Goal: Task Accomplishment & Management: Use online tool/utility

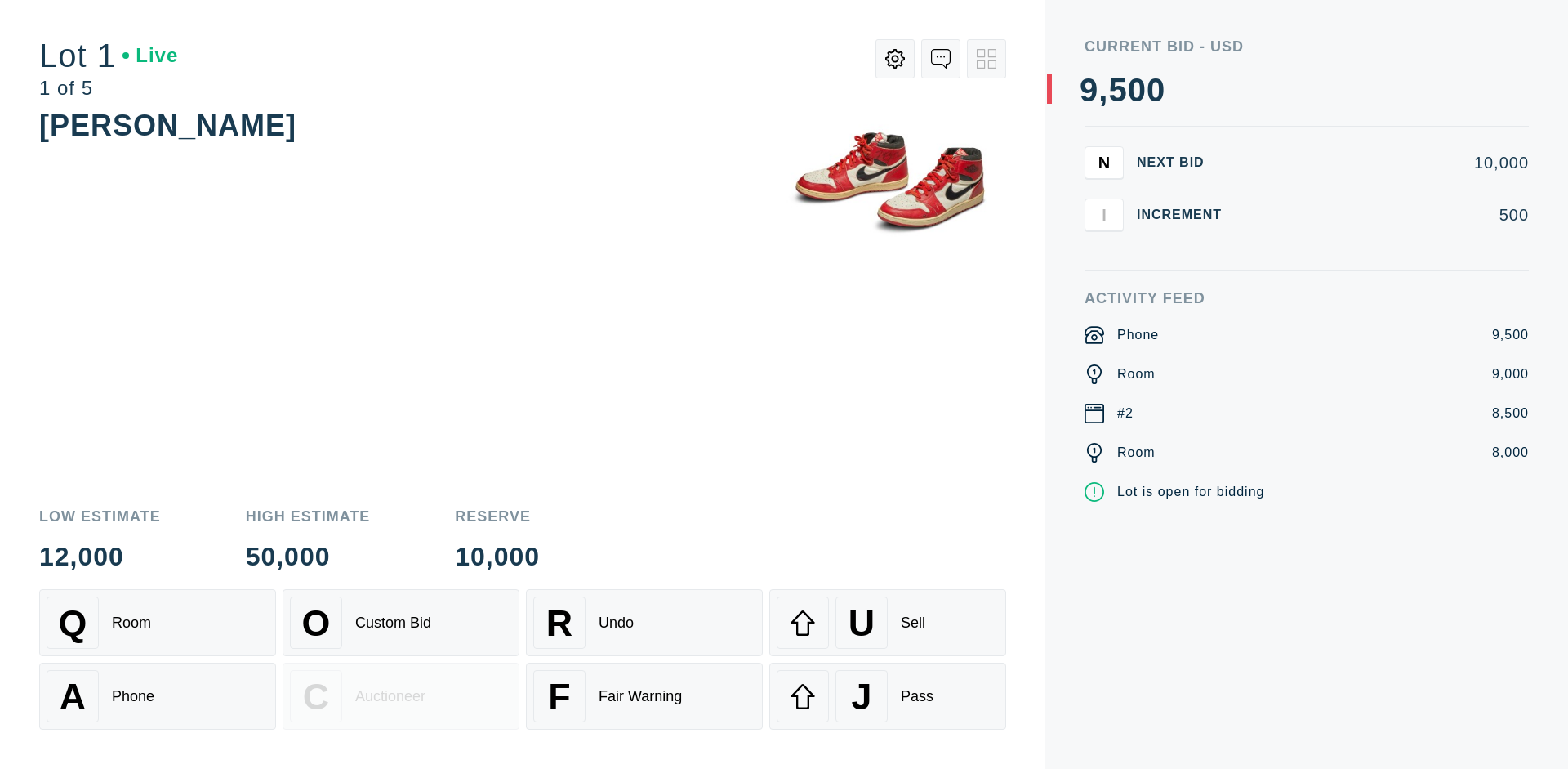
click at [401, 622] on div "Custom Bid" at bounding box center [393, 623] width 76 height 17
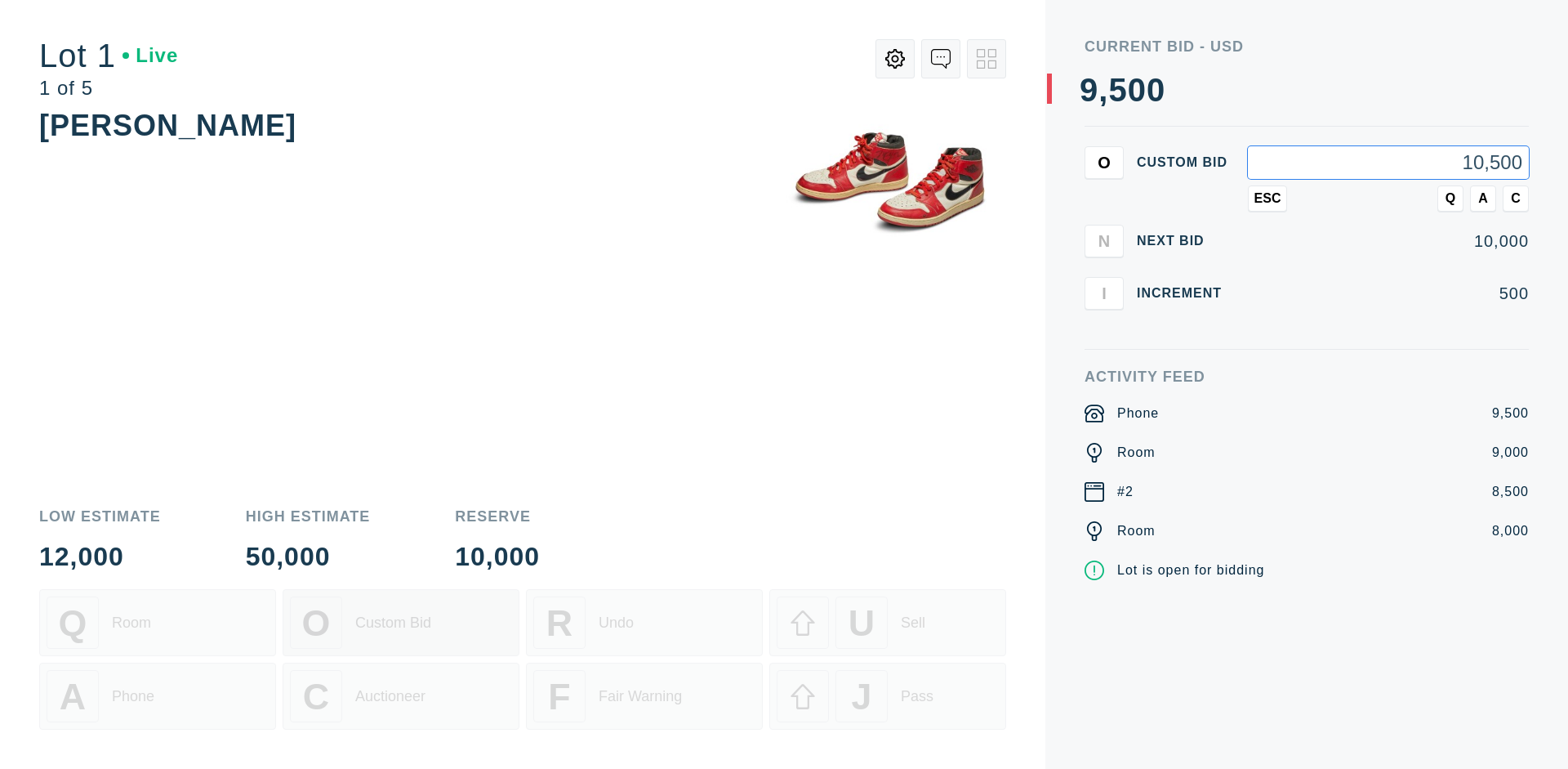
type input "10,500"
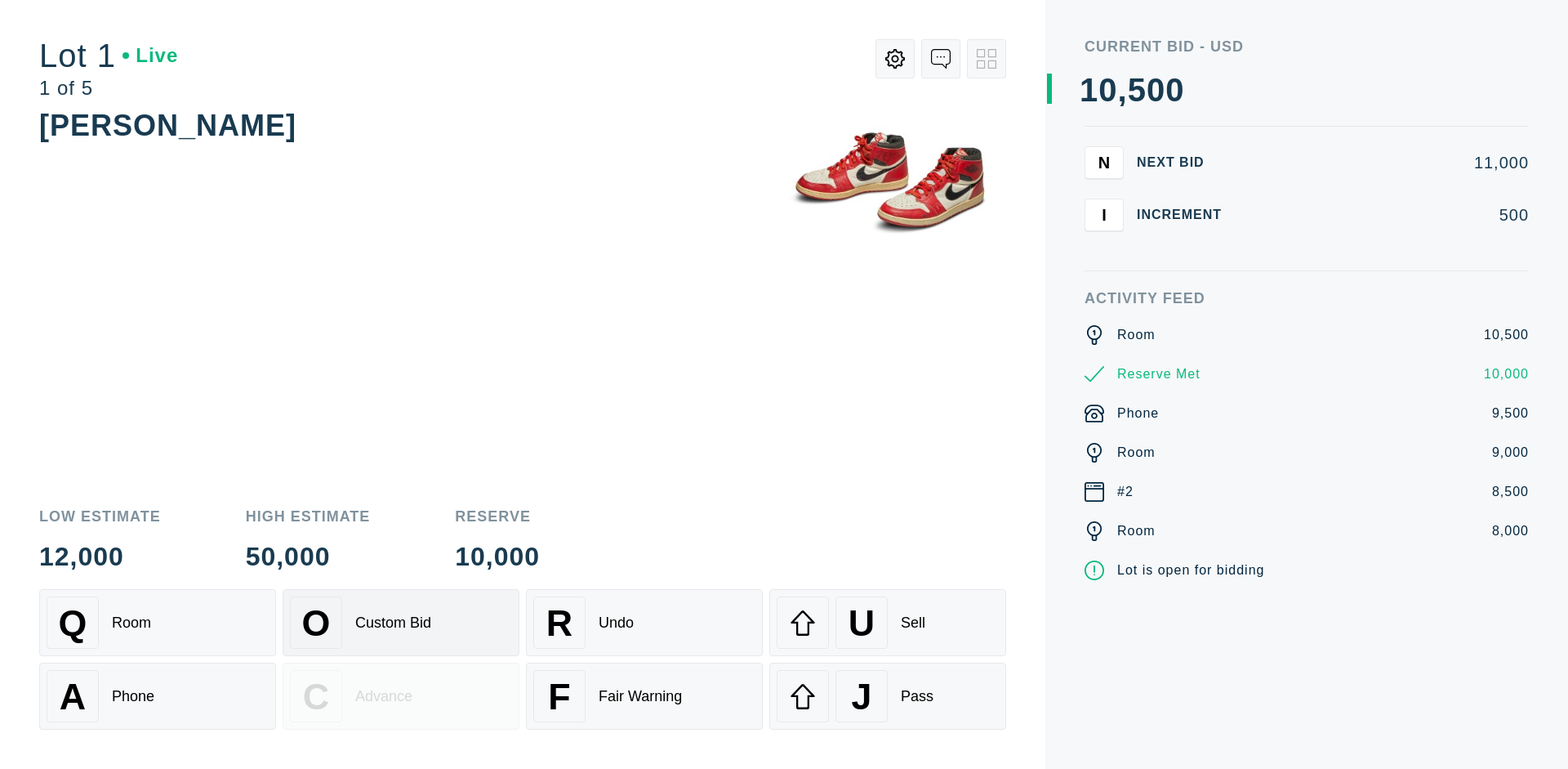
click at [401, 622] on div "Custom Bid" at bounding box center [393, 623] width 76 height 17
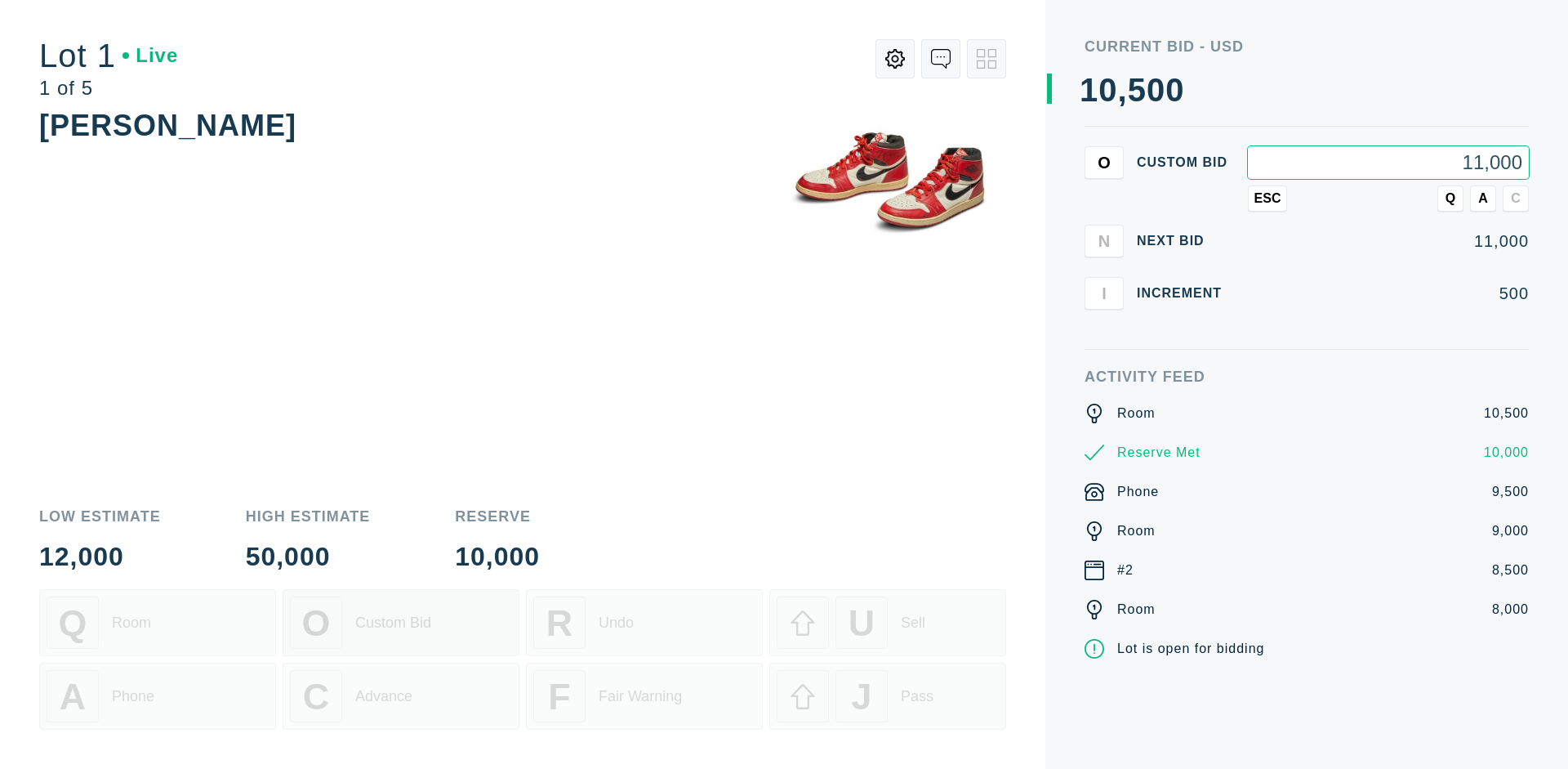
type input "11,000"
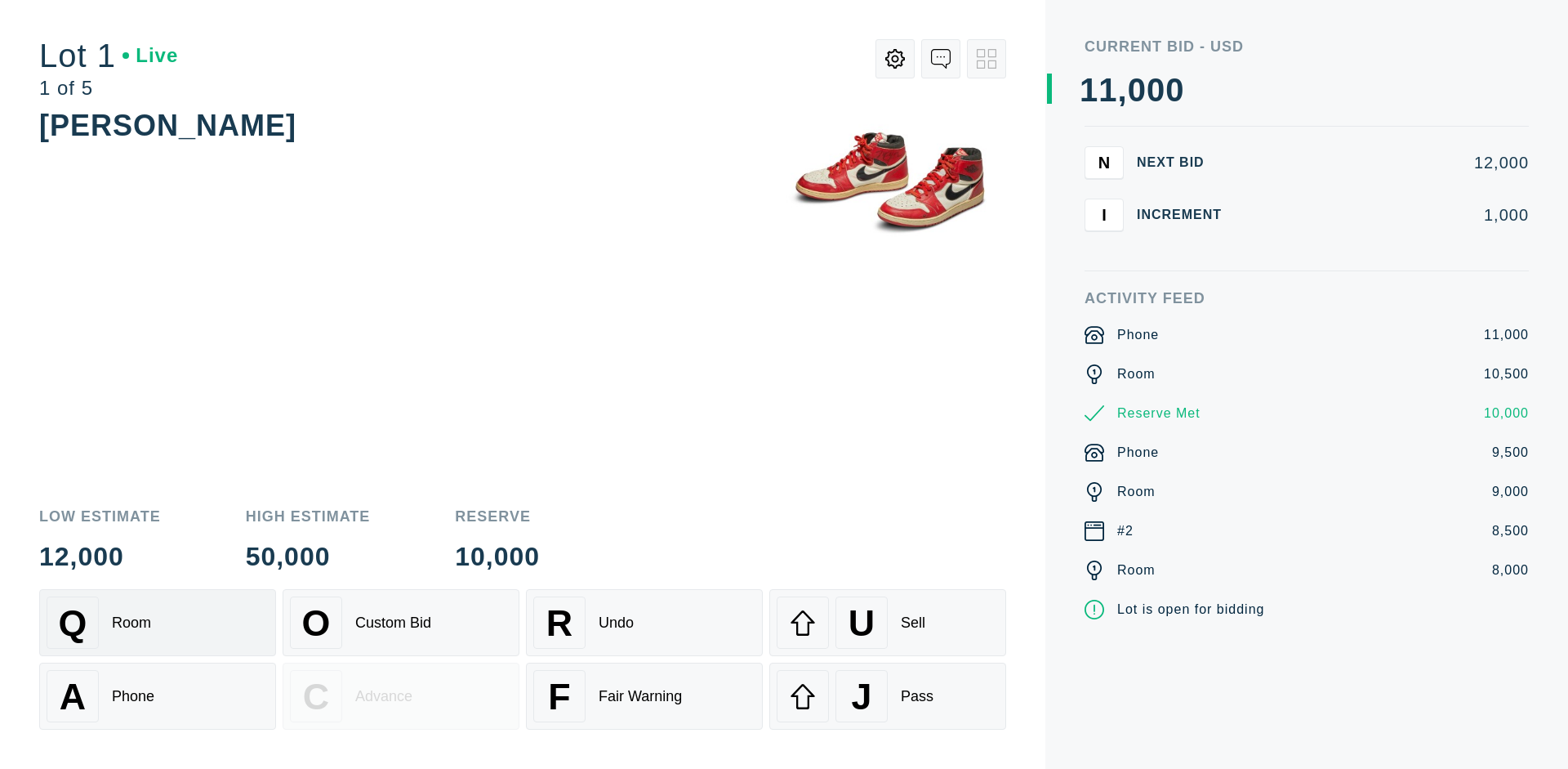
click at [157, 622] on div "Q Room" at bounding box center [157, 622] width 222 height 52
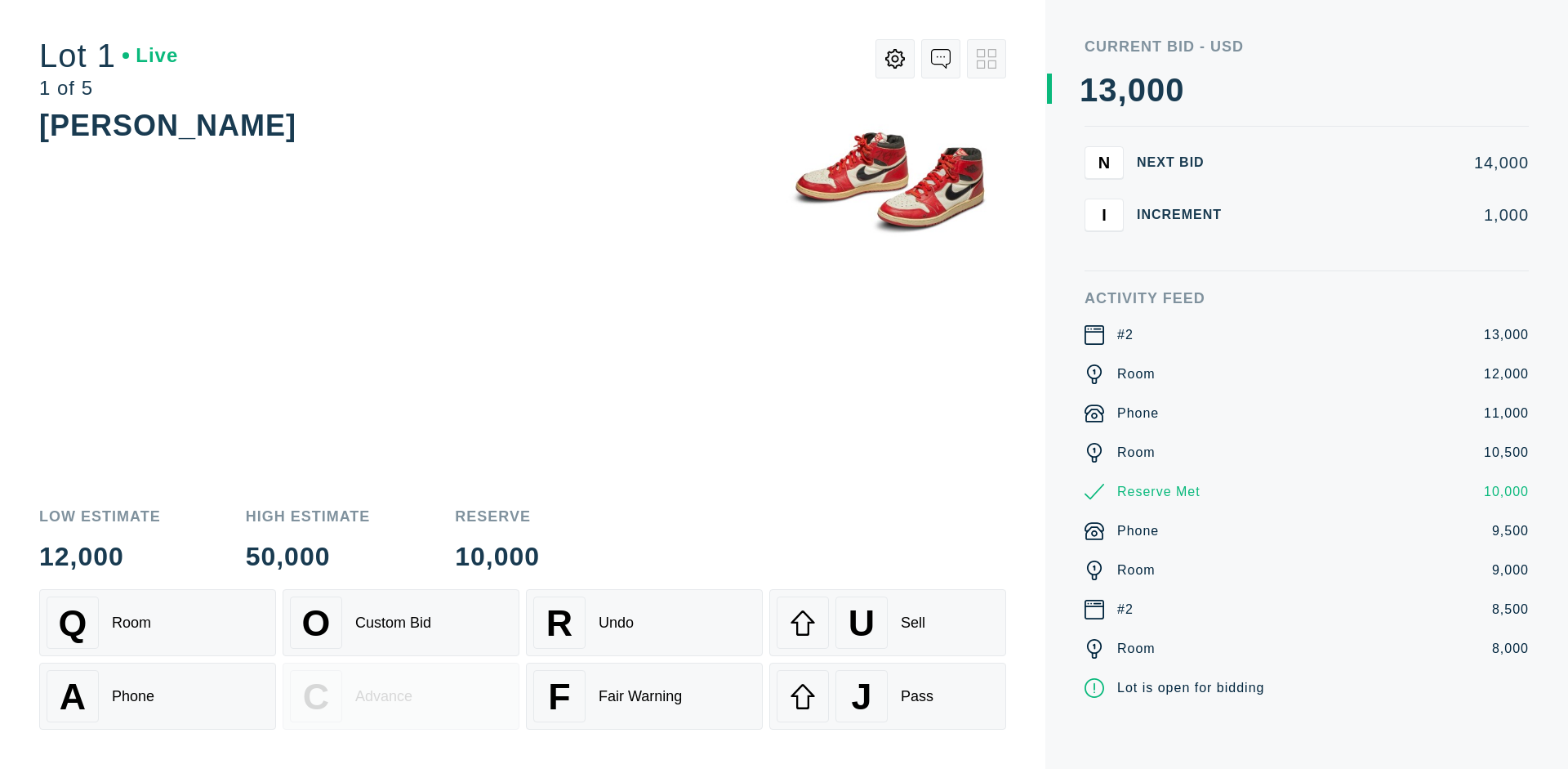
click at [157, 696] on div "A Phone" at bounding box center [157, 696] width 222 height 52
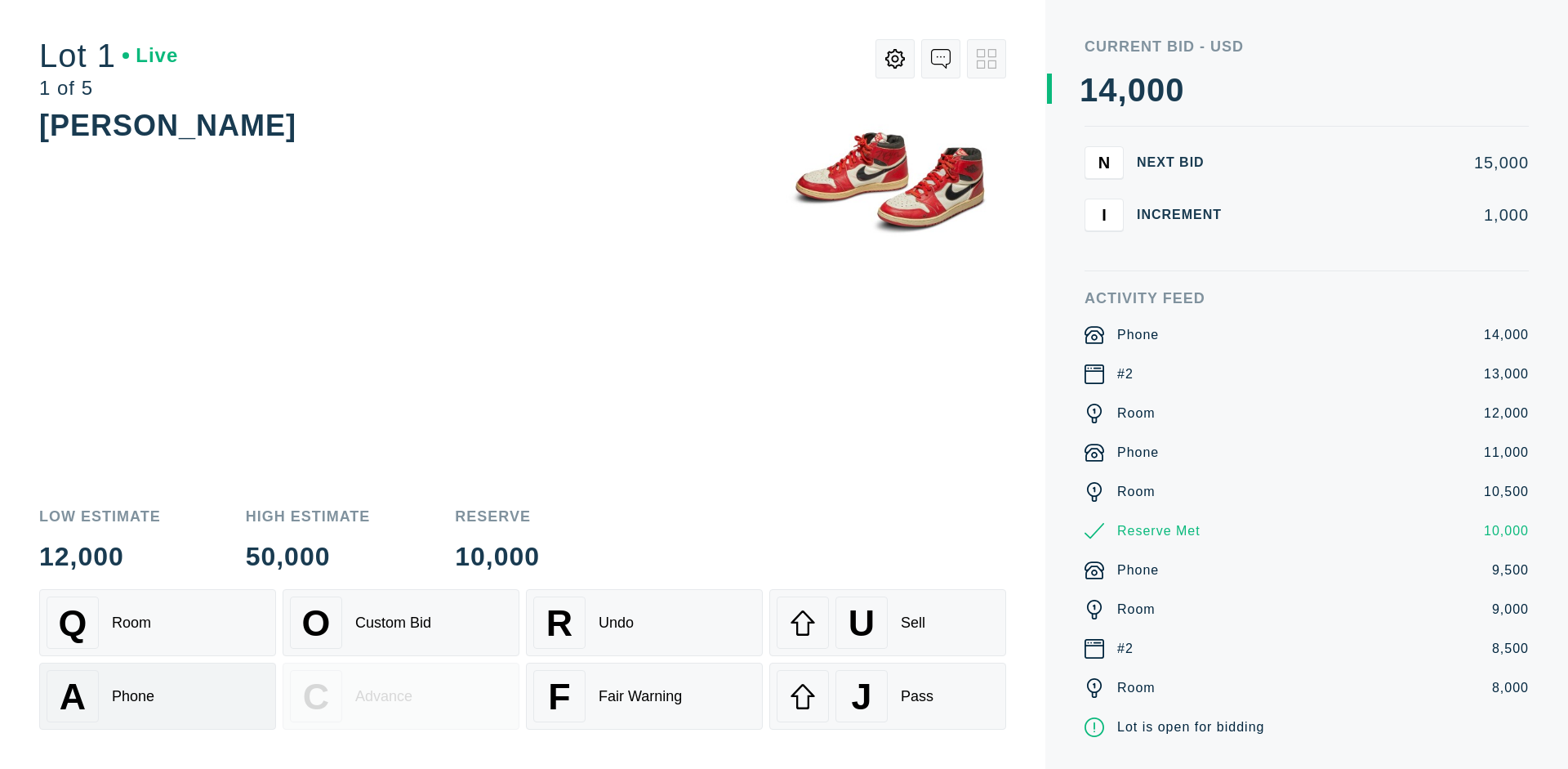
click at [157, 622] on div "Q Room" at bounding box center [157, 622] width 222 height 52
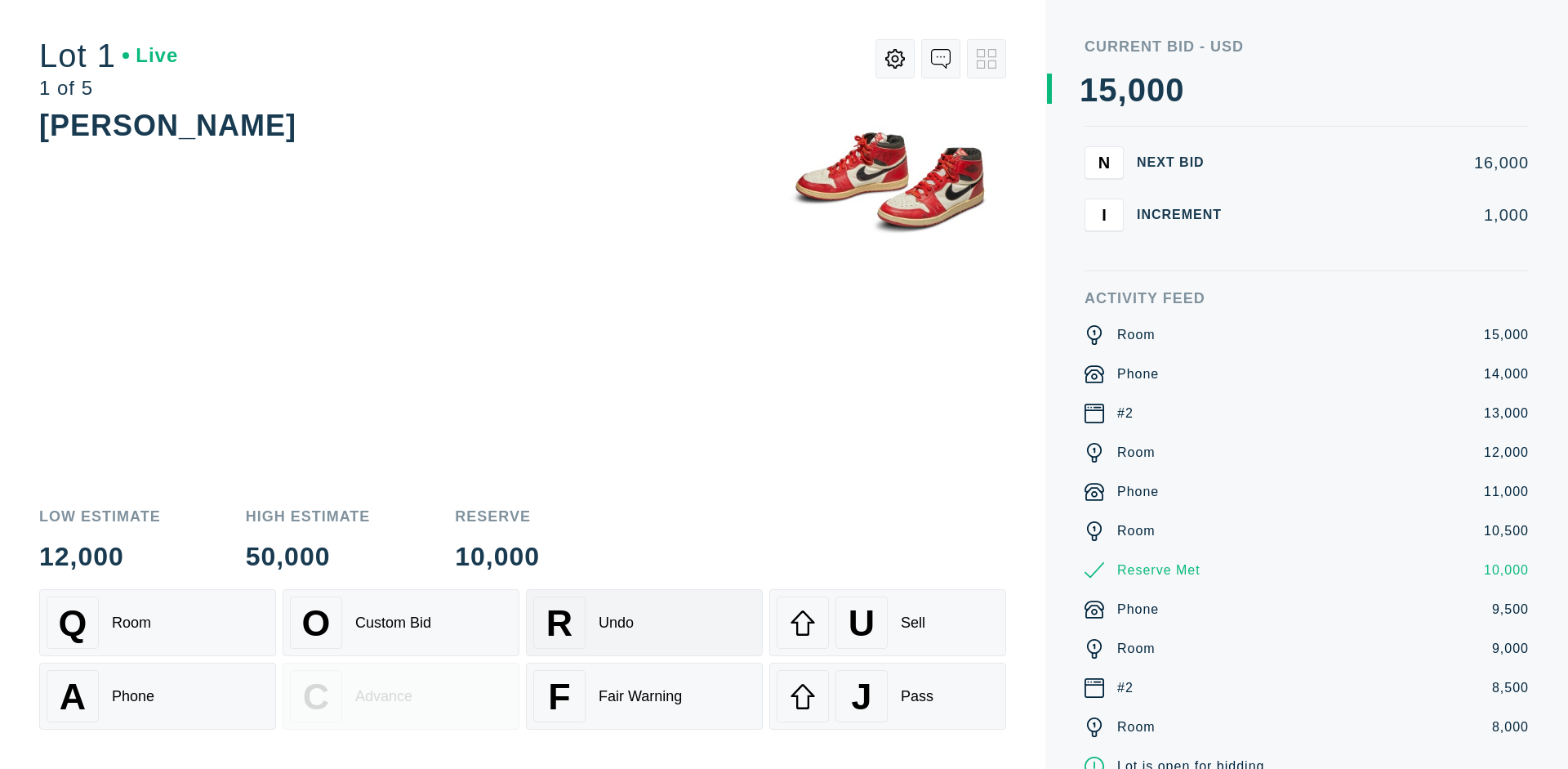
click at [645, 622] on div "R Undo" at bounding box center [645, 622] width 222 height 52
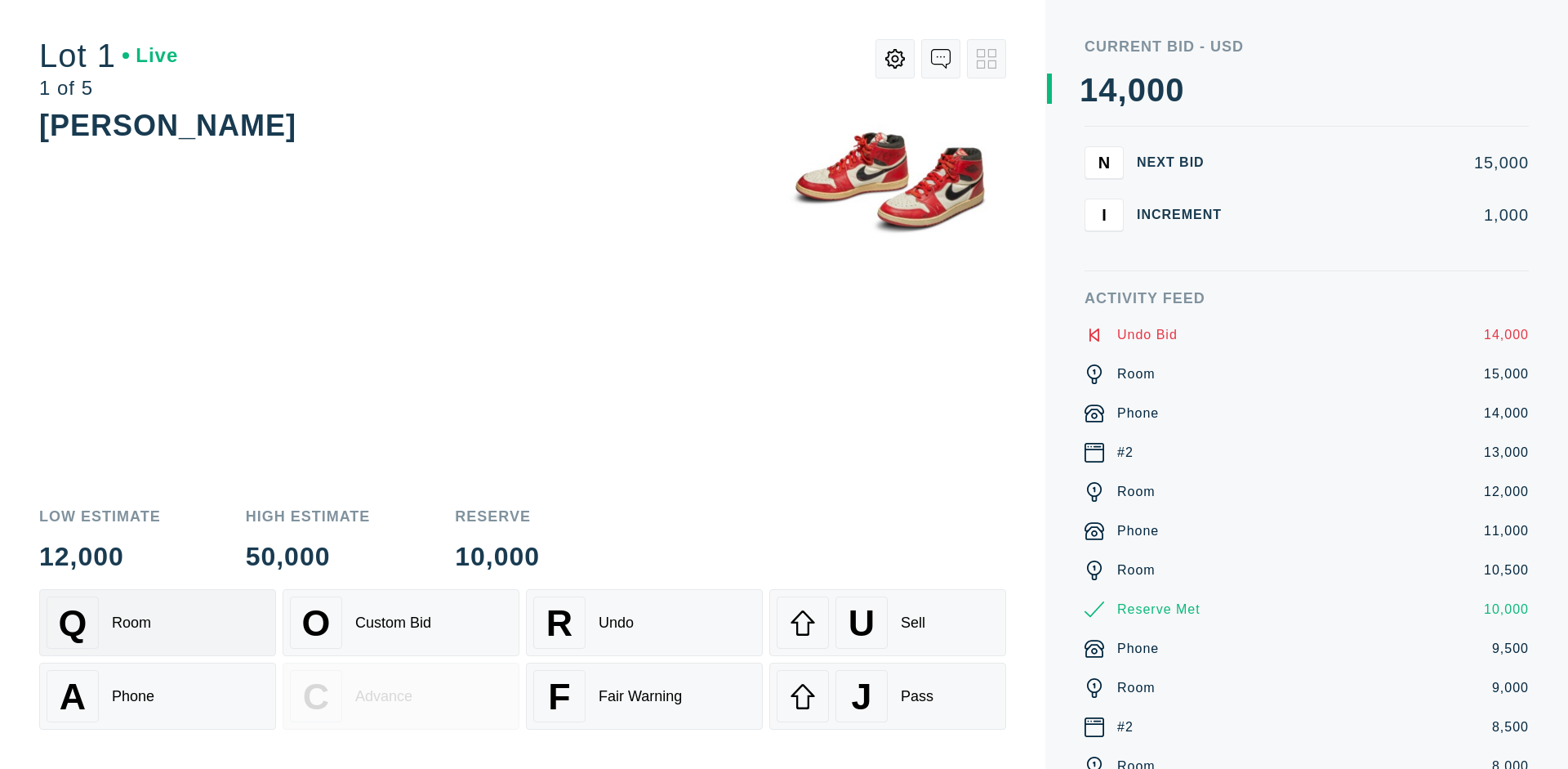
click at [157, 622] on div "Q Room" at bounding box center [157, 622] width 222 height 52
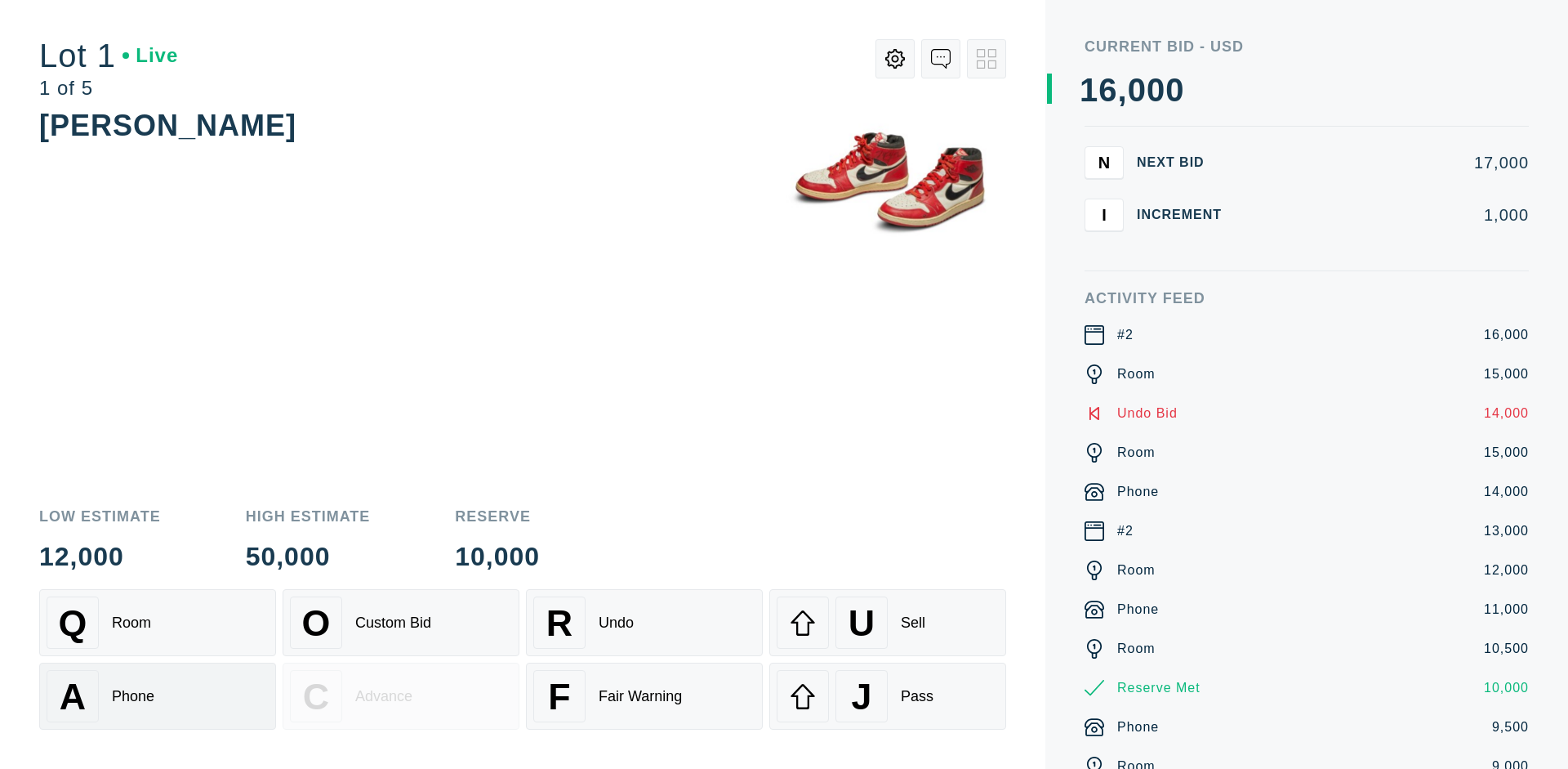
click at [157, 696] on div "A Phone" at bounding box center [157, 696] width 222 height 52
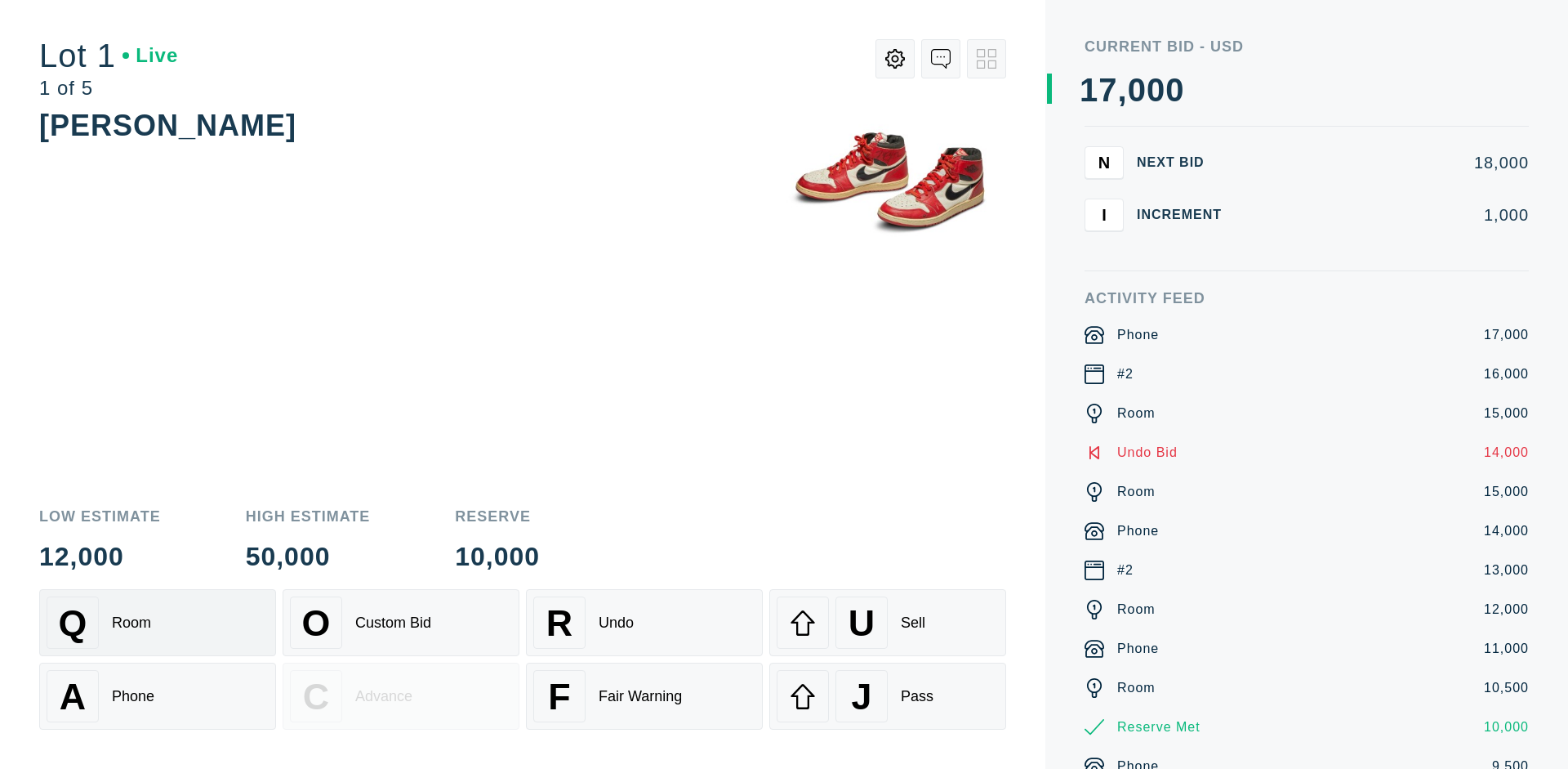
click at [157, 622] on div "Q Room" at bounding box center [157, 622] width 222 height 52
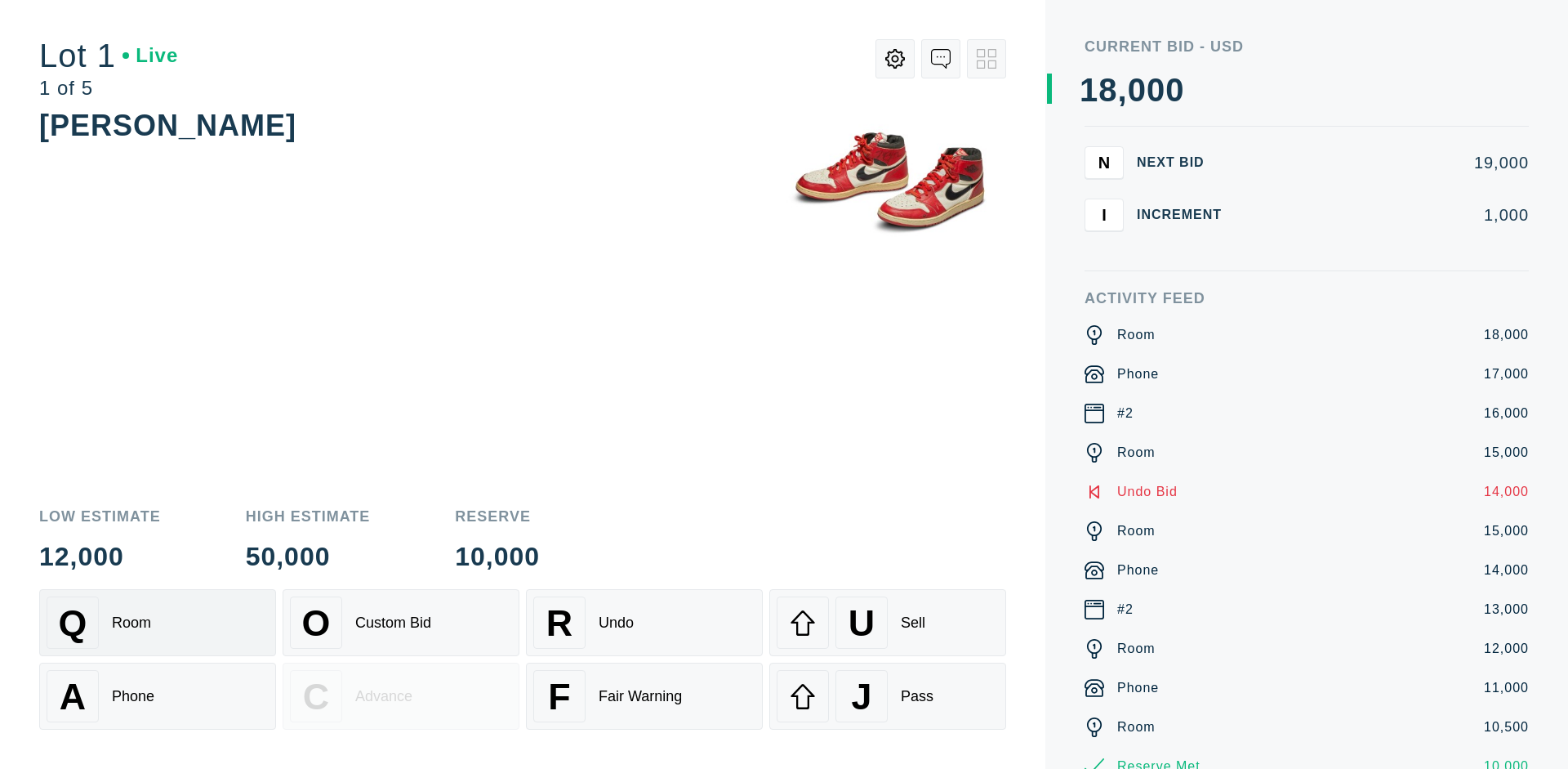
click at [645, 622] on div "R Undo" at bounding box center [645, 622] width 222 height 52
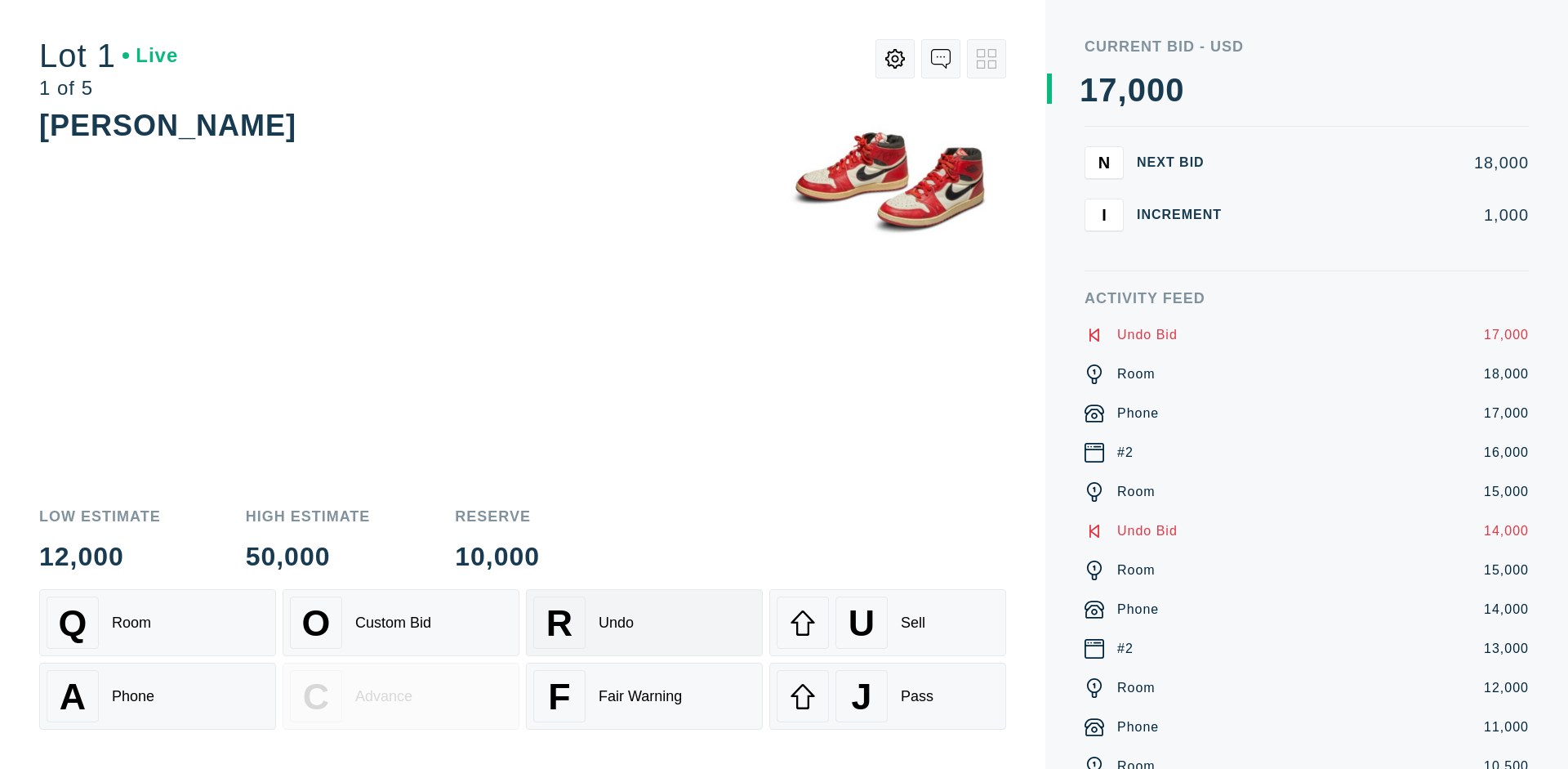
click at [888, 622] on div "U Sell" at bounding box center [888, 622] width 222 height 52
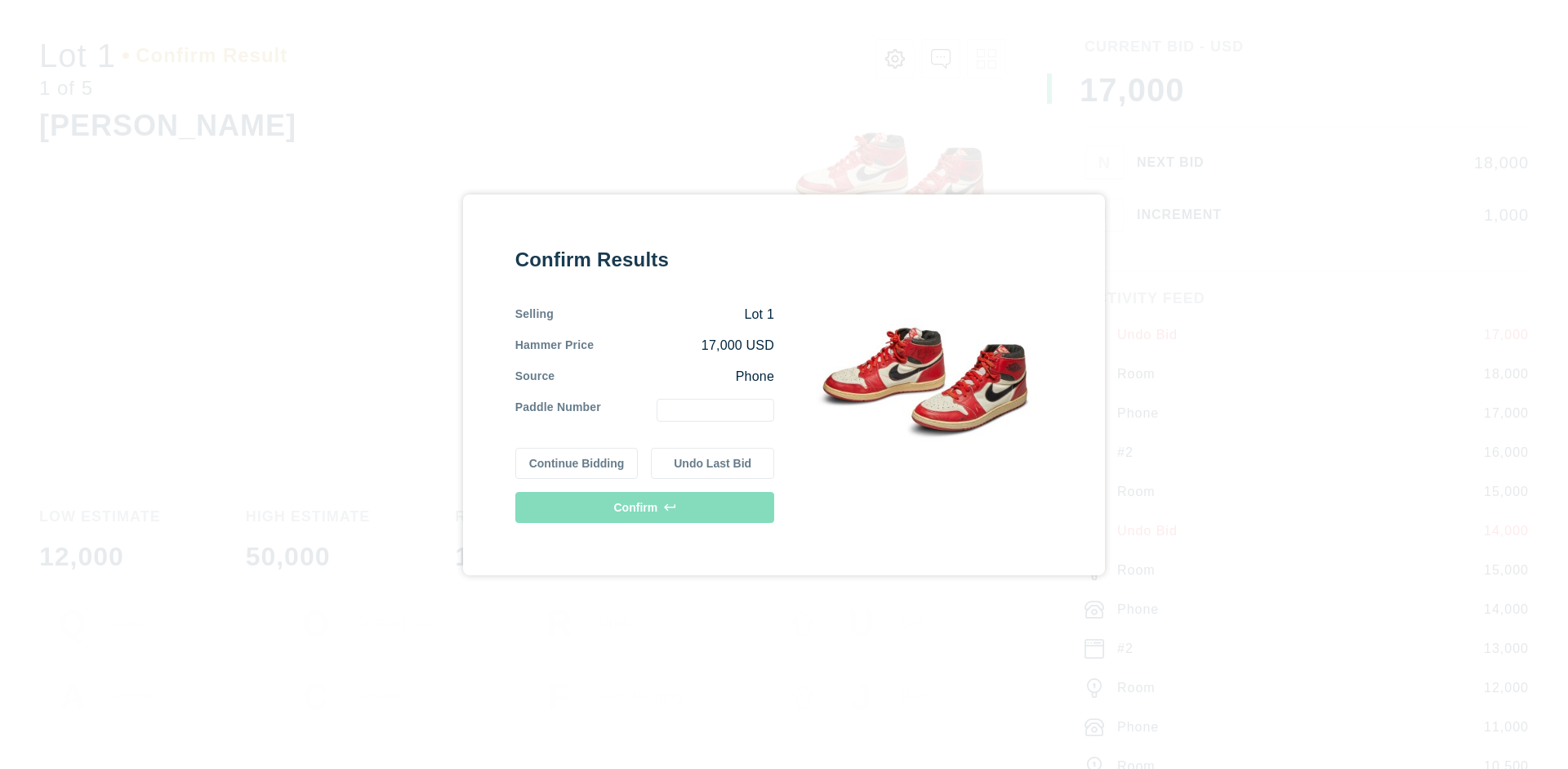
click at [577, 462] on button "Continue Bidding" at bounding box center [577, 463] width 124 height 31
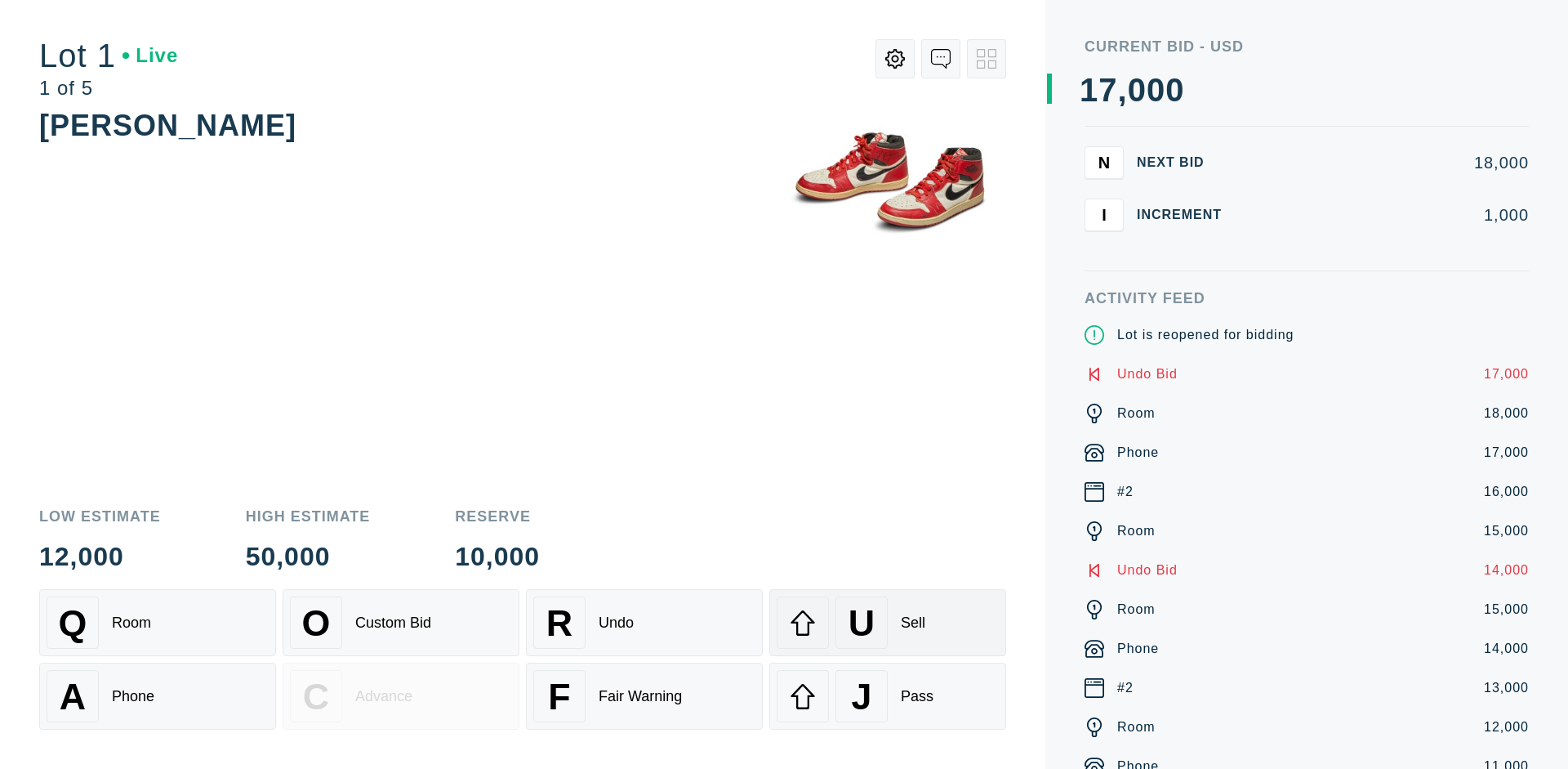
click at [888, 622] on div "U Sell" at bounding box center [888, 622] width 222 height 52
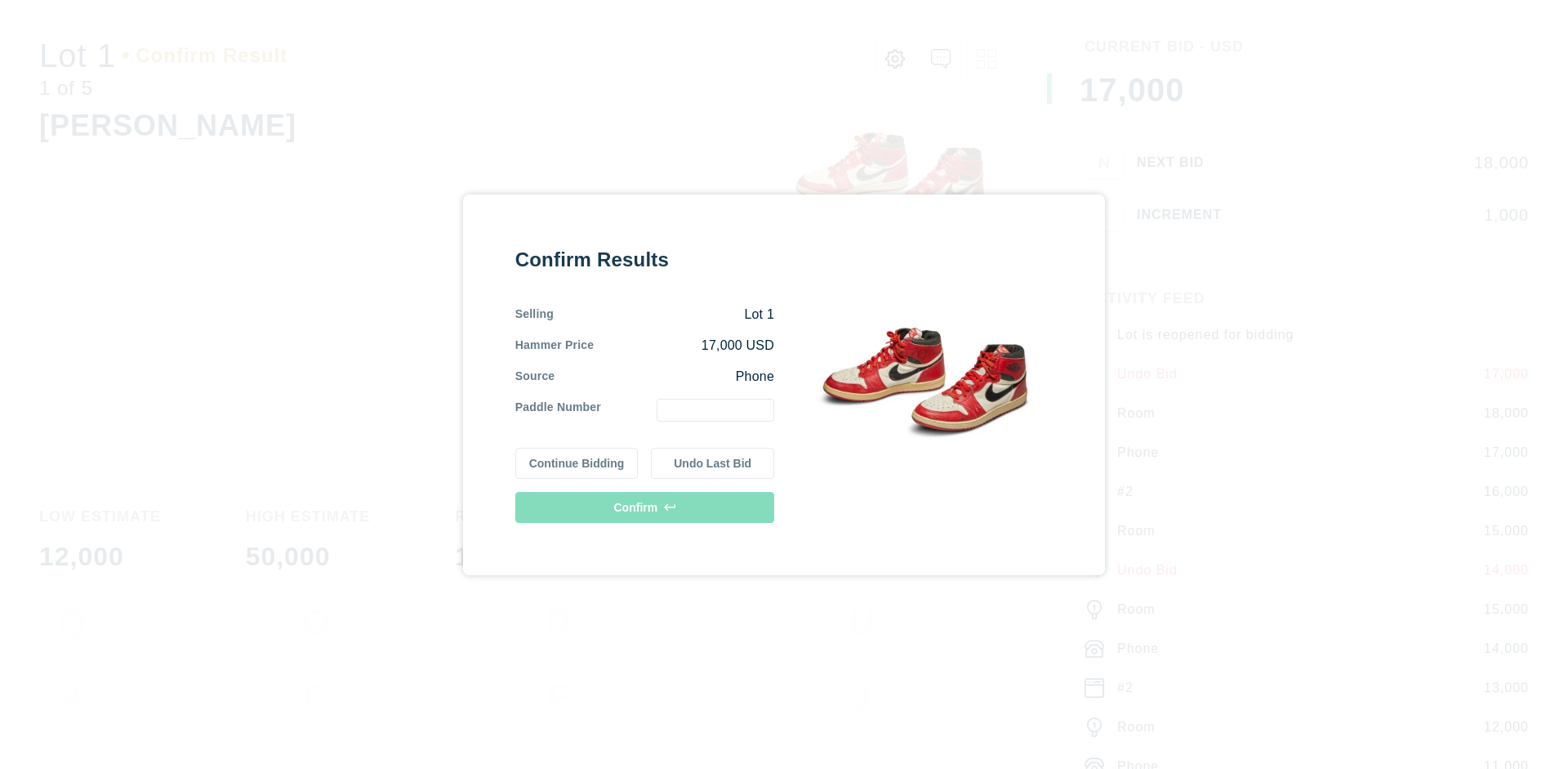
click at [713, 462] on button "Undo Last Bid" at bounding box center [713, 463] width 124 height 31
click at [577, 460] on button "Continue Bidding" at bounding box center [577, 460] width 124 height 31
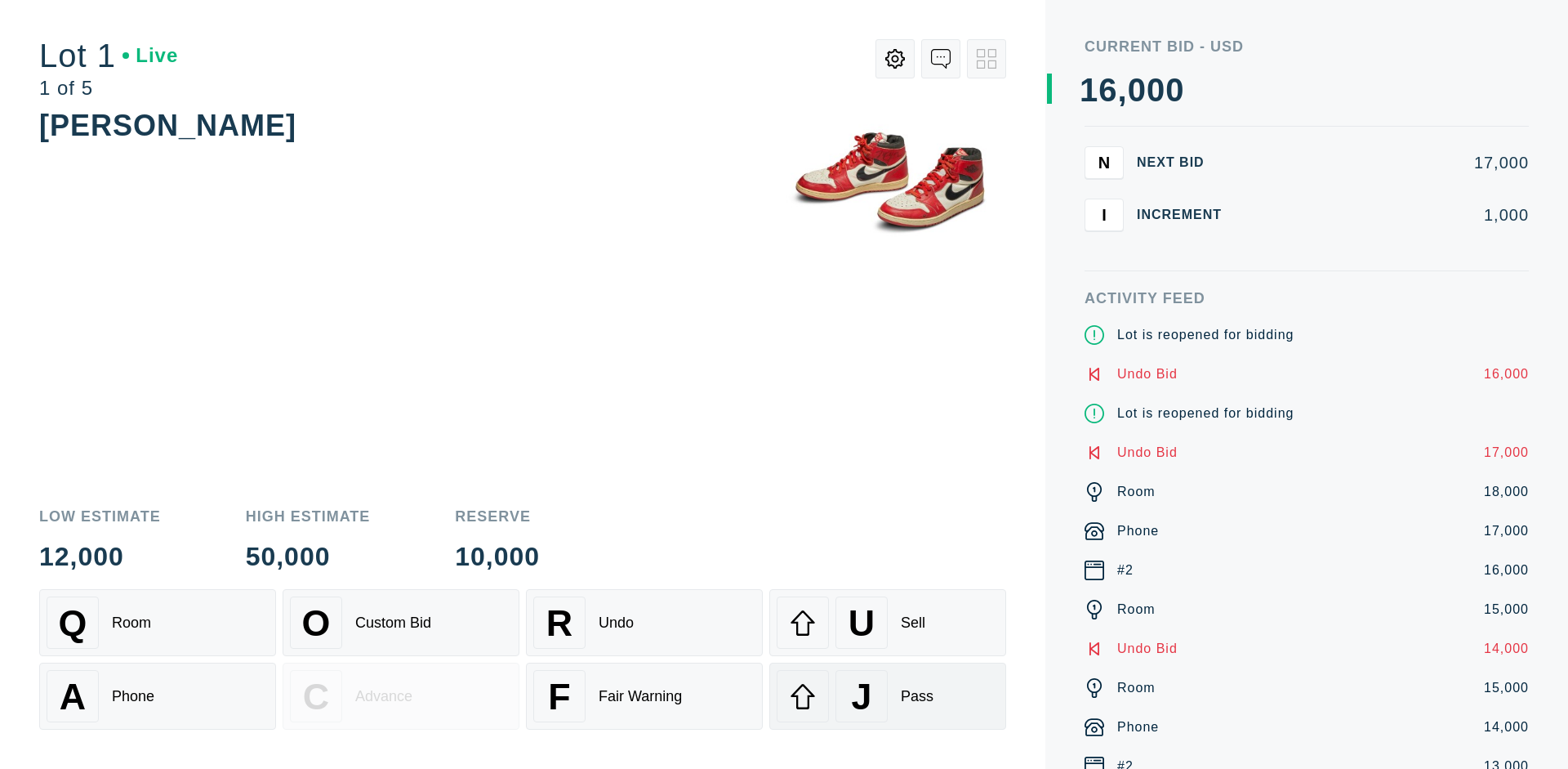
click at [888, 696] on div "J Pass" at bounding box center [888, 696] width 222 height 52
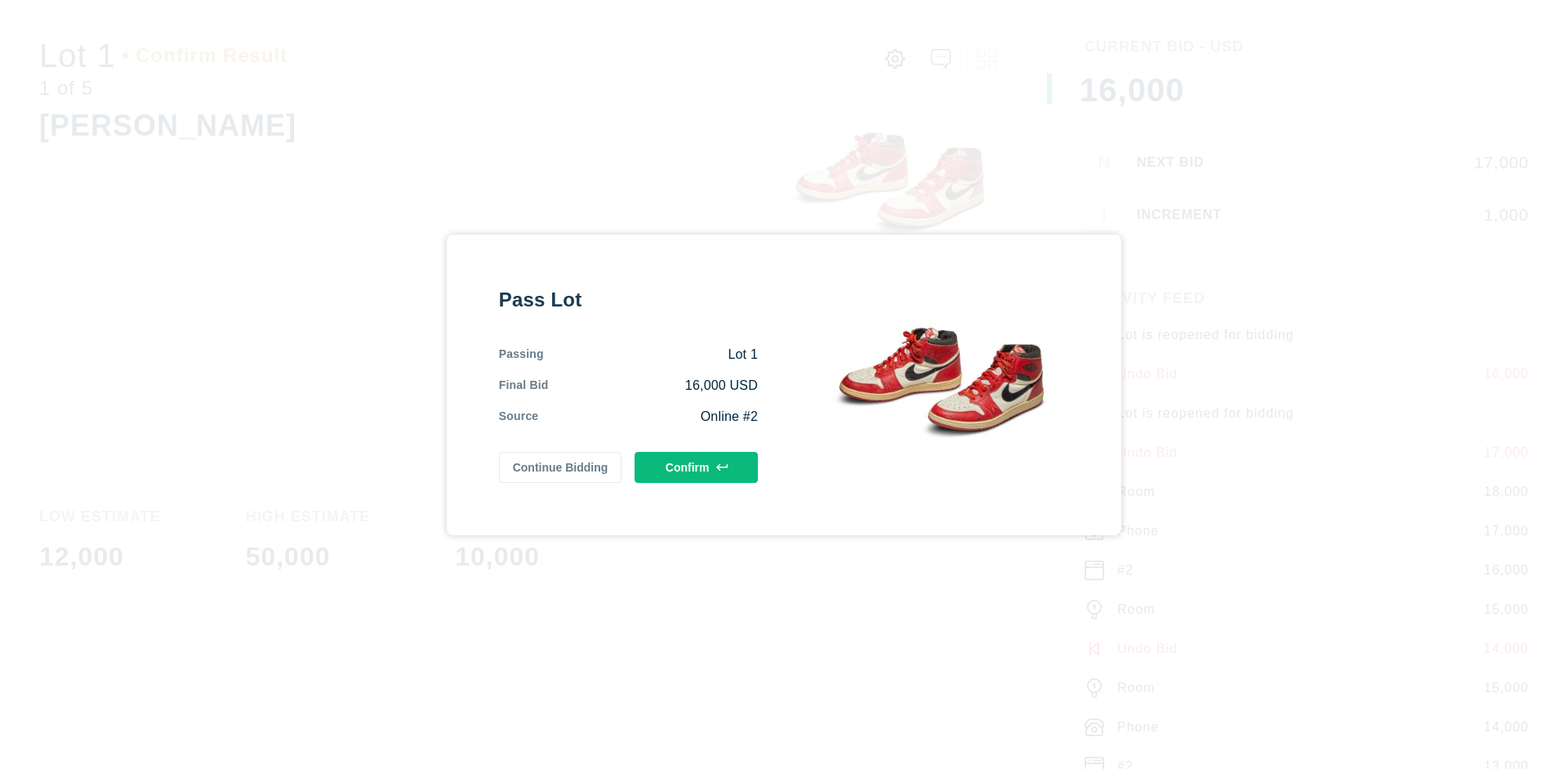
click at [697, 466] on button "Confirm" at bounding box center [697, 467] width 124 height 31
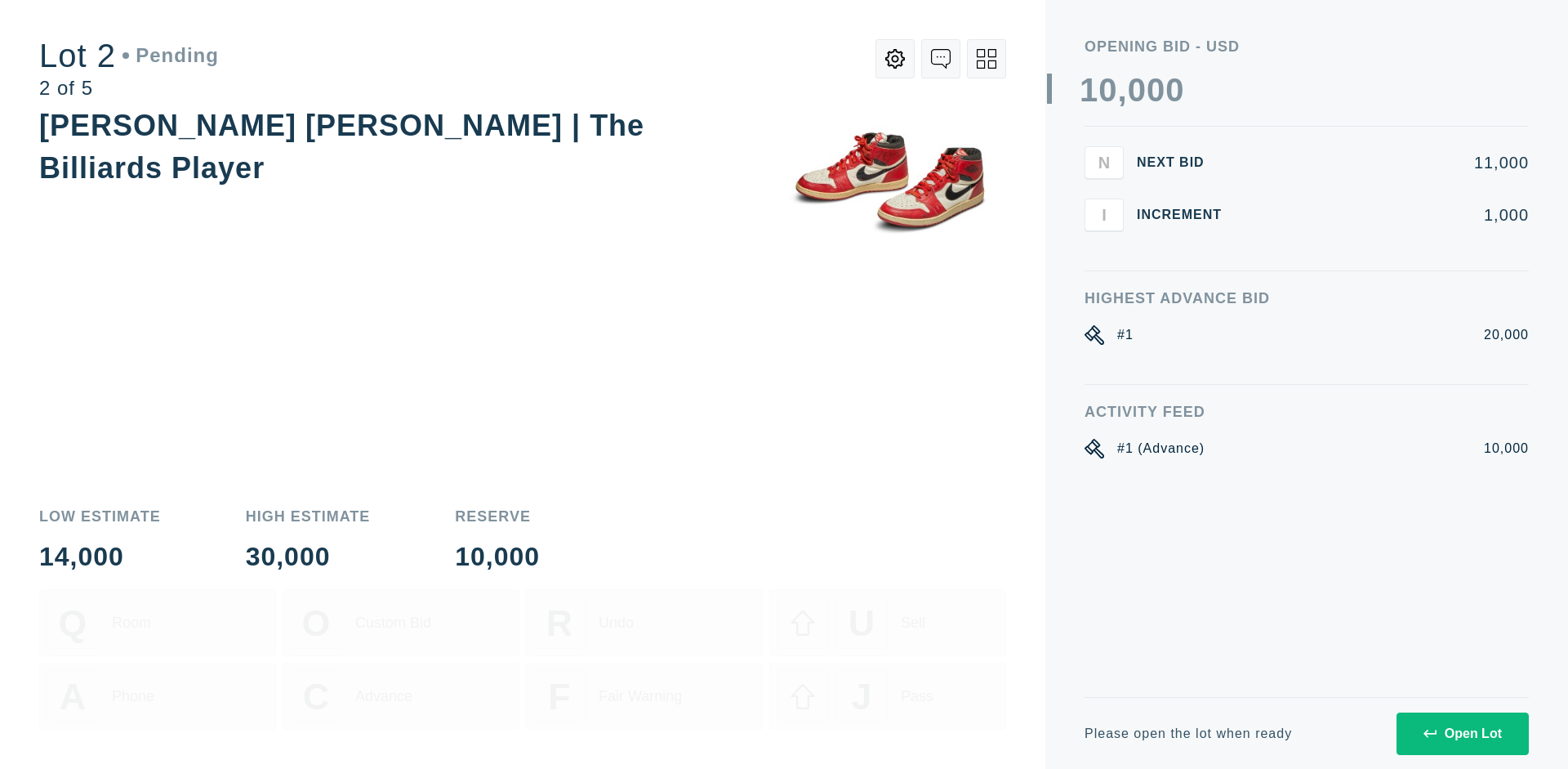
click at [1462, 732] on div "Open Lot" at bounding box center [1462, 733] width 78 height 14
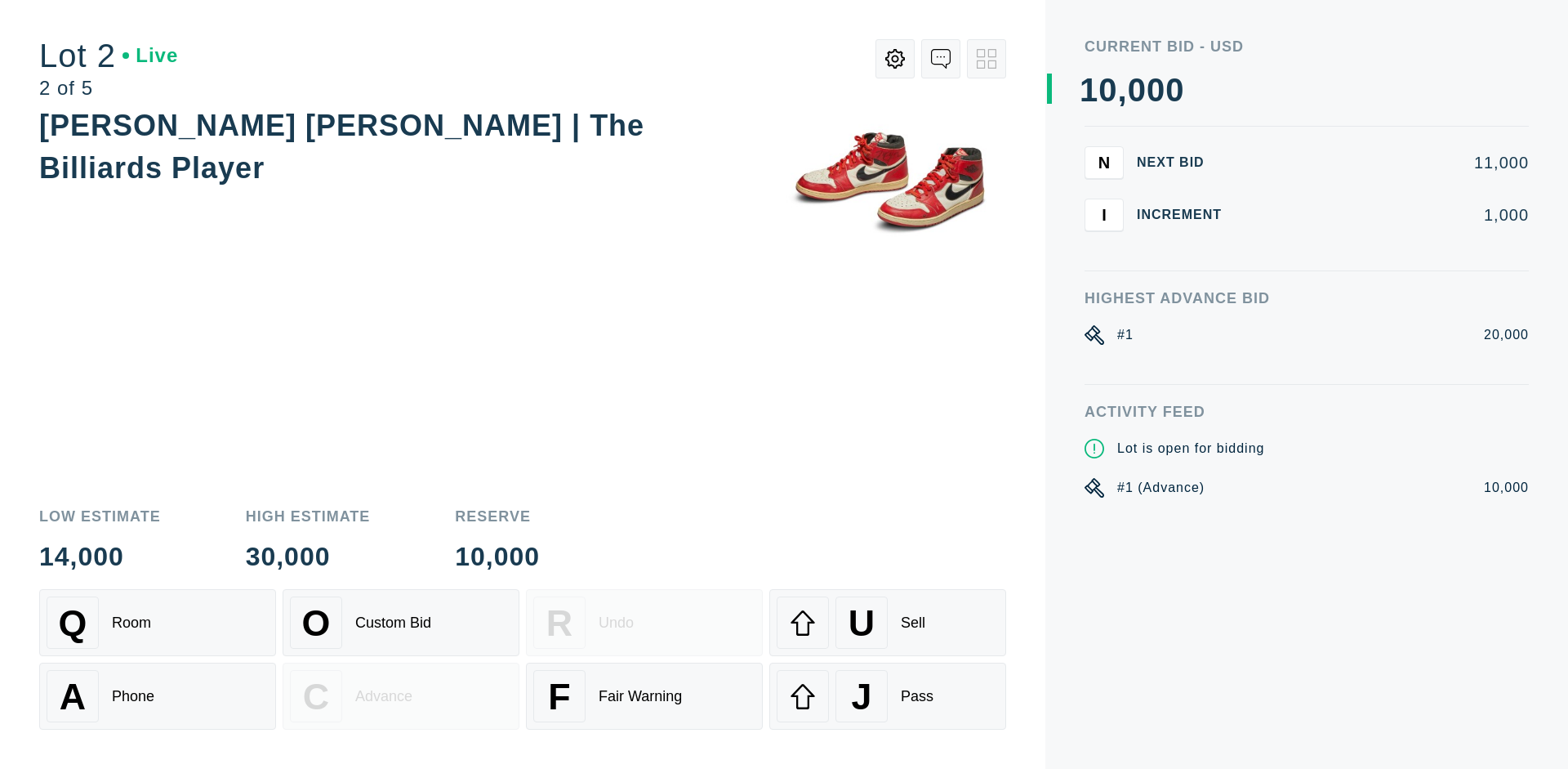
click at [157, 622] on div "Q Room" at bounding box center [157, 622] width 222 height 52
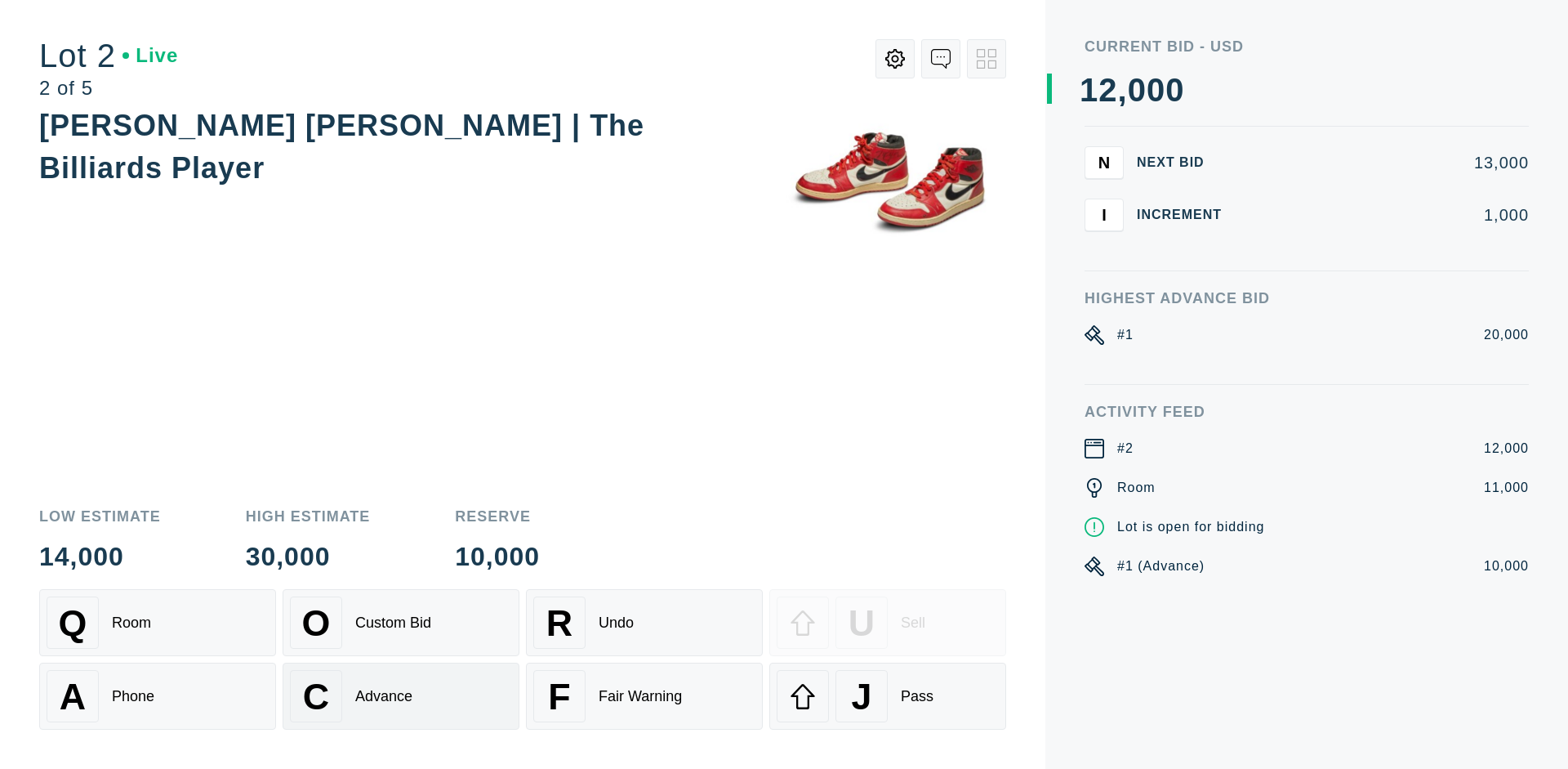
click at [401, 696] on div "Advance" at bounding box center [383, 697] width 57 height 17
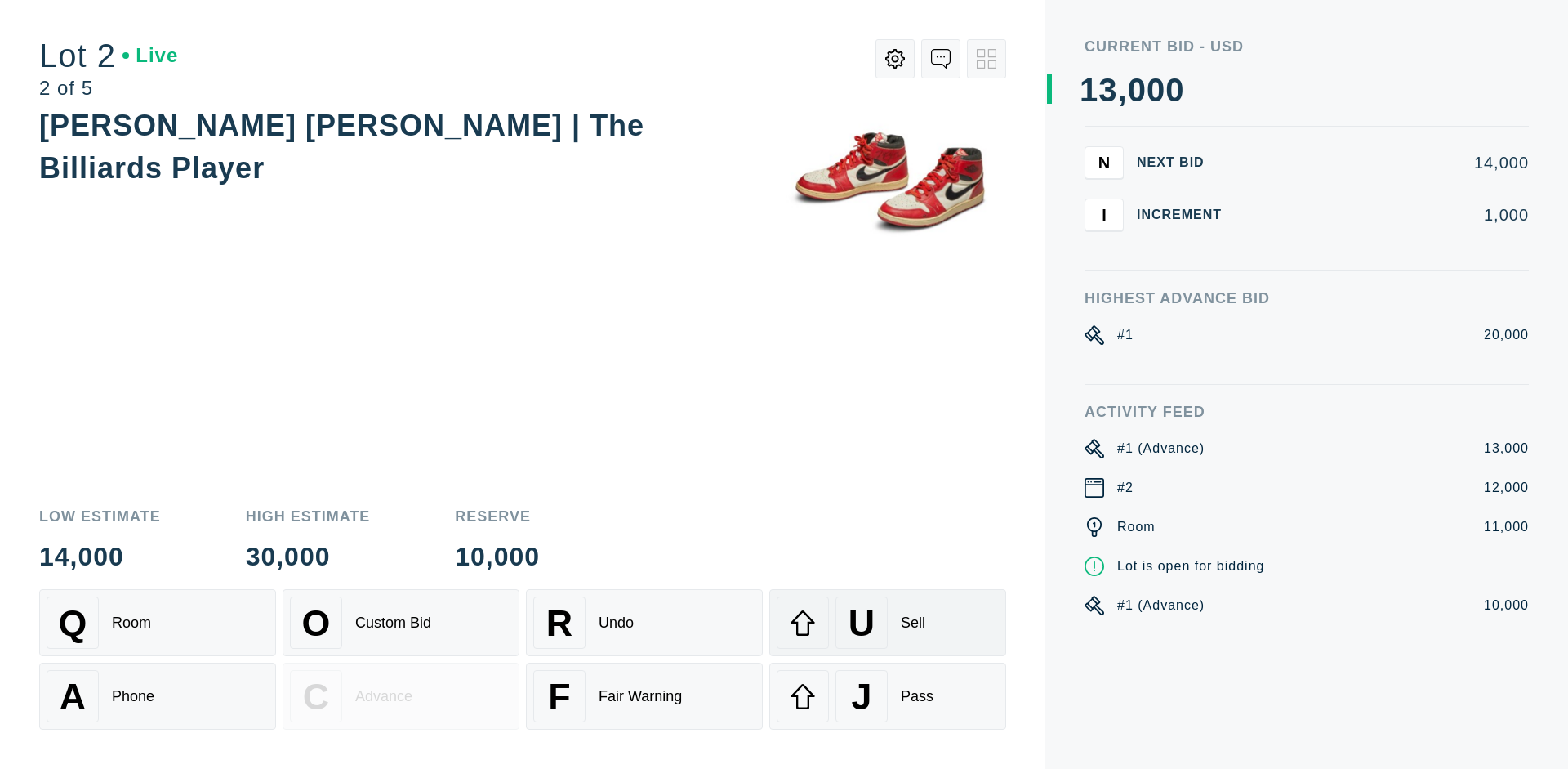
click at [888, 622] on div "U Sell" at bounding box center [888, 622] width 222 height 52
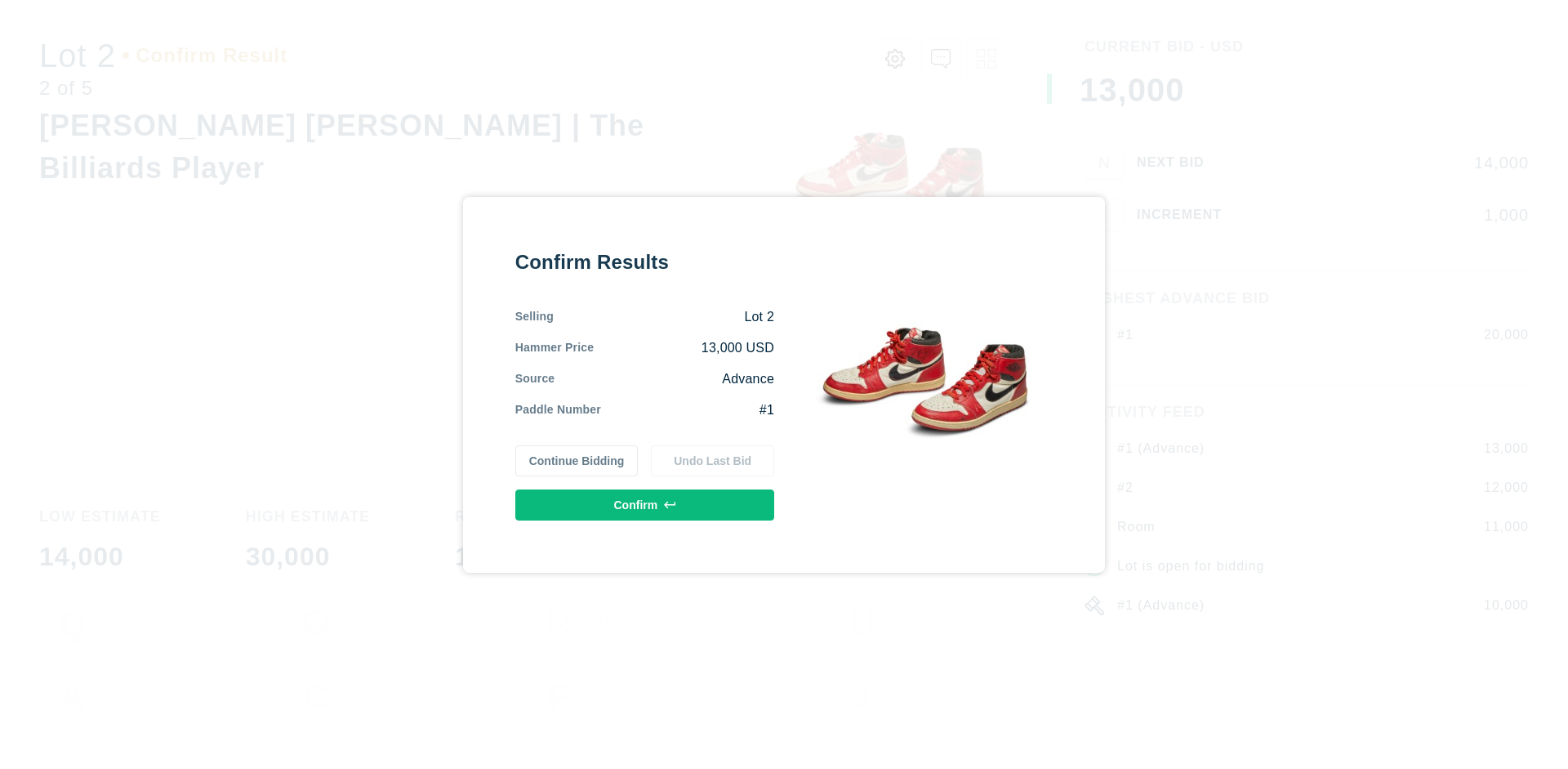
click at [646, 504] on button "Confirm" at bounding box center [645, 505] width 259 height 31
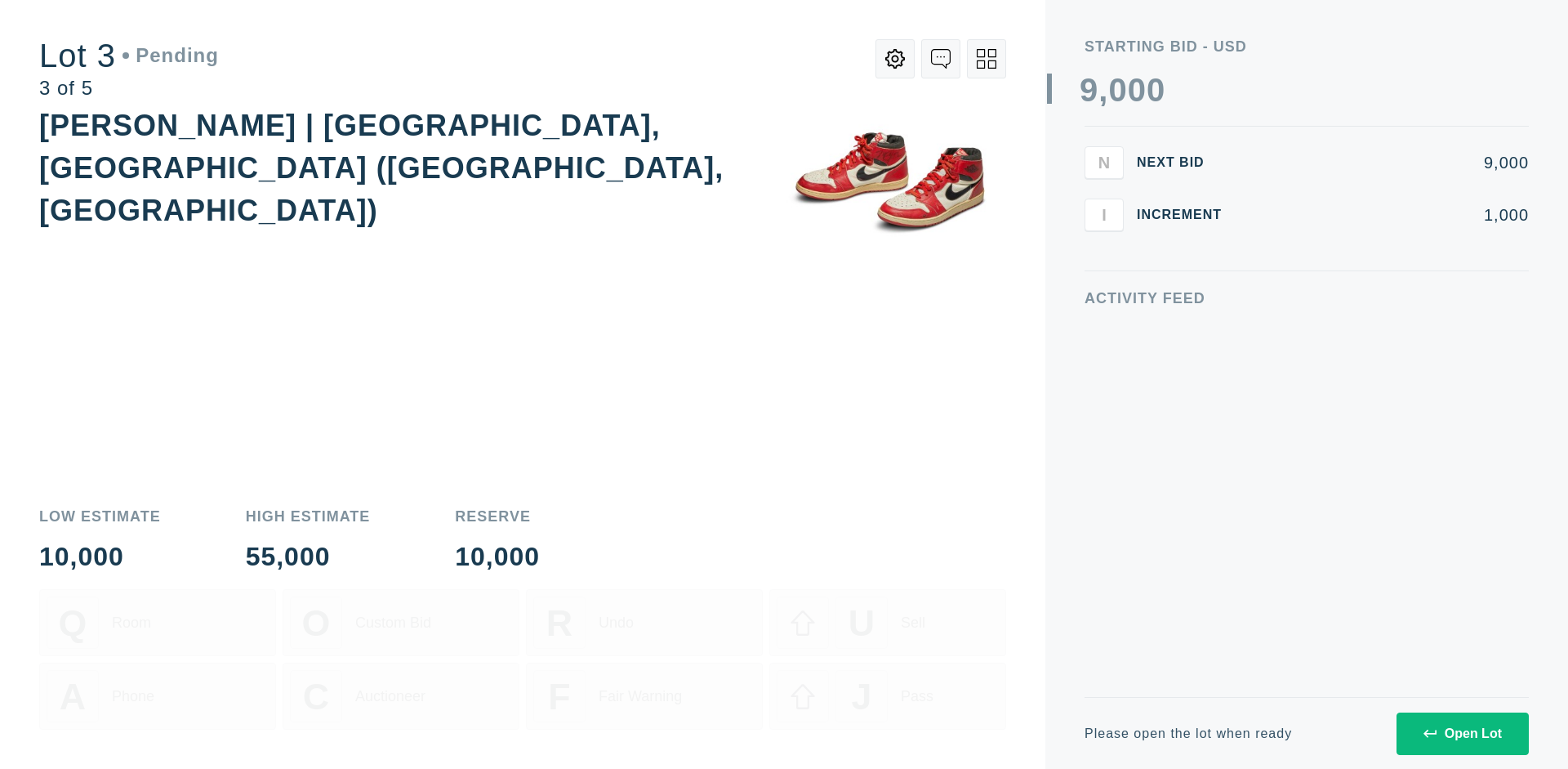
click at [1462, 732] on div "Open Lot" at bounding box center [1462, 733] width 78 height 14
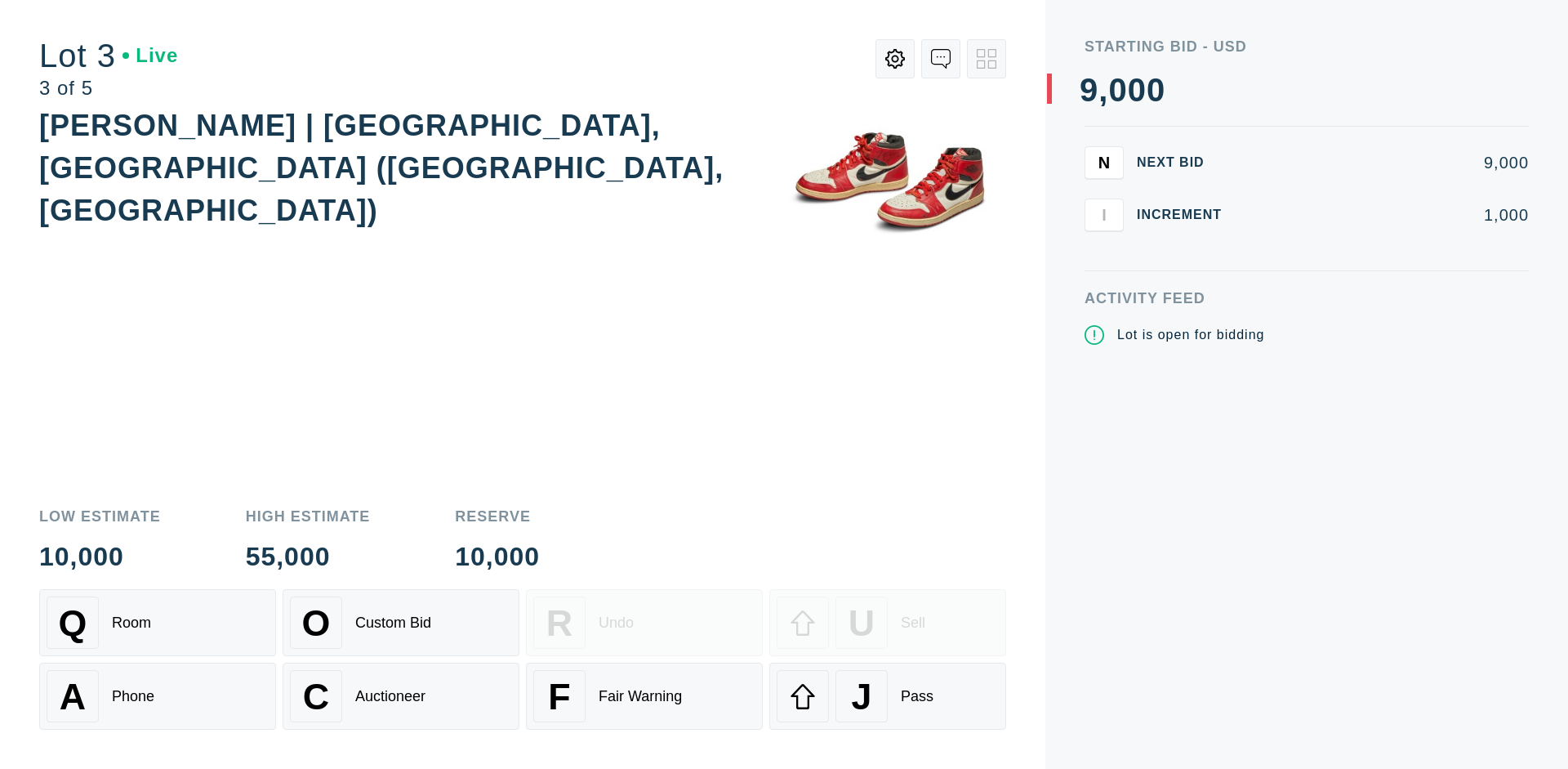
click at [888, 696] on div "J Pass" at bounding box center [888, 696] width 222 height 52
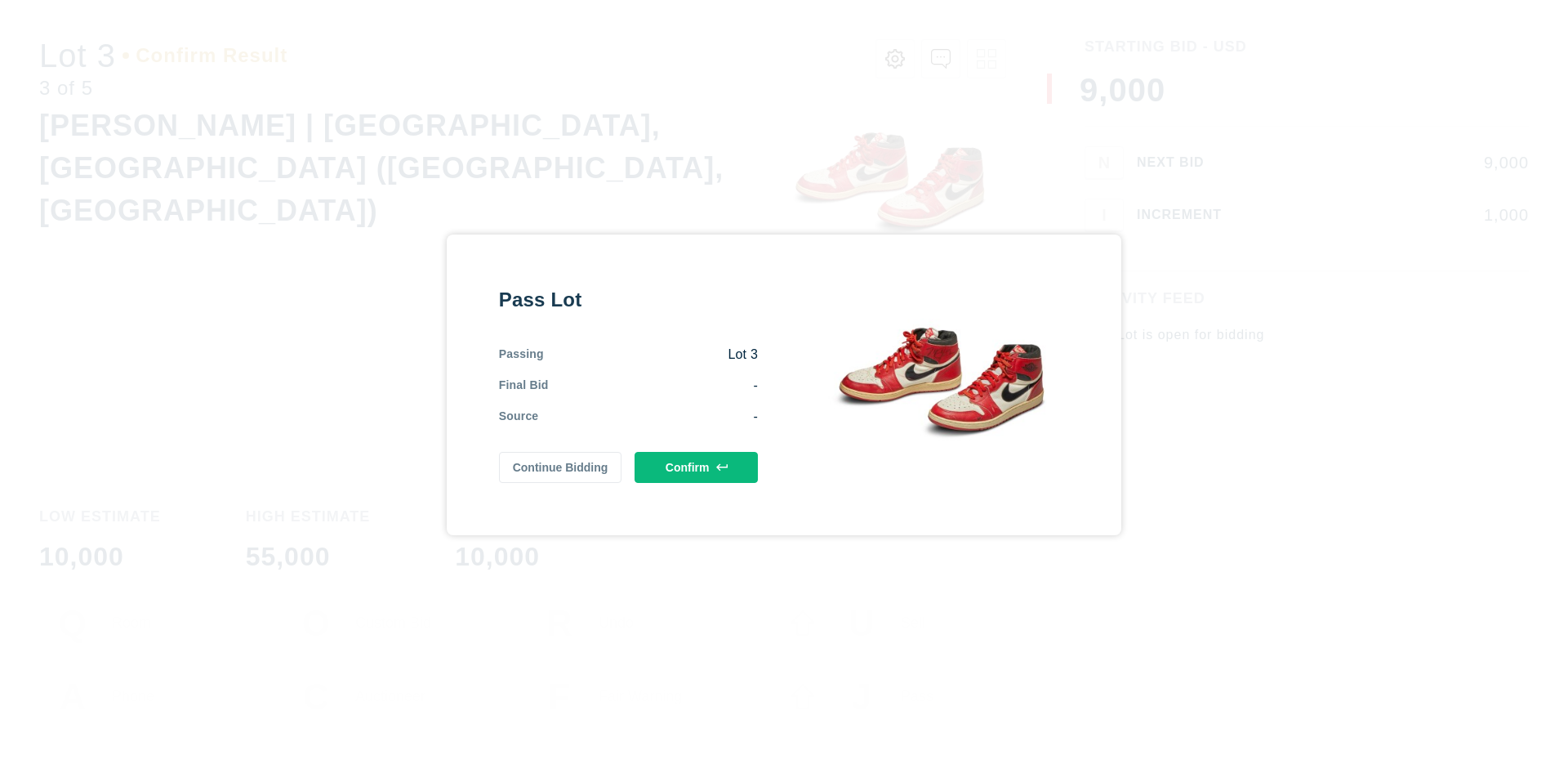
click at [697, 466] on button "Confirm" at bounding box center [697, 467] width 124 height 31
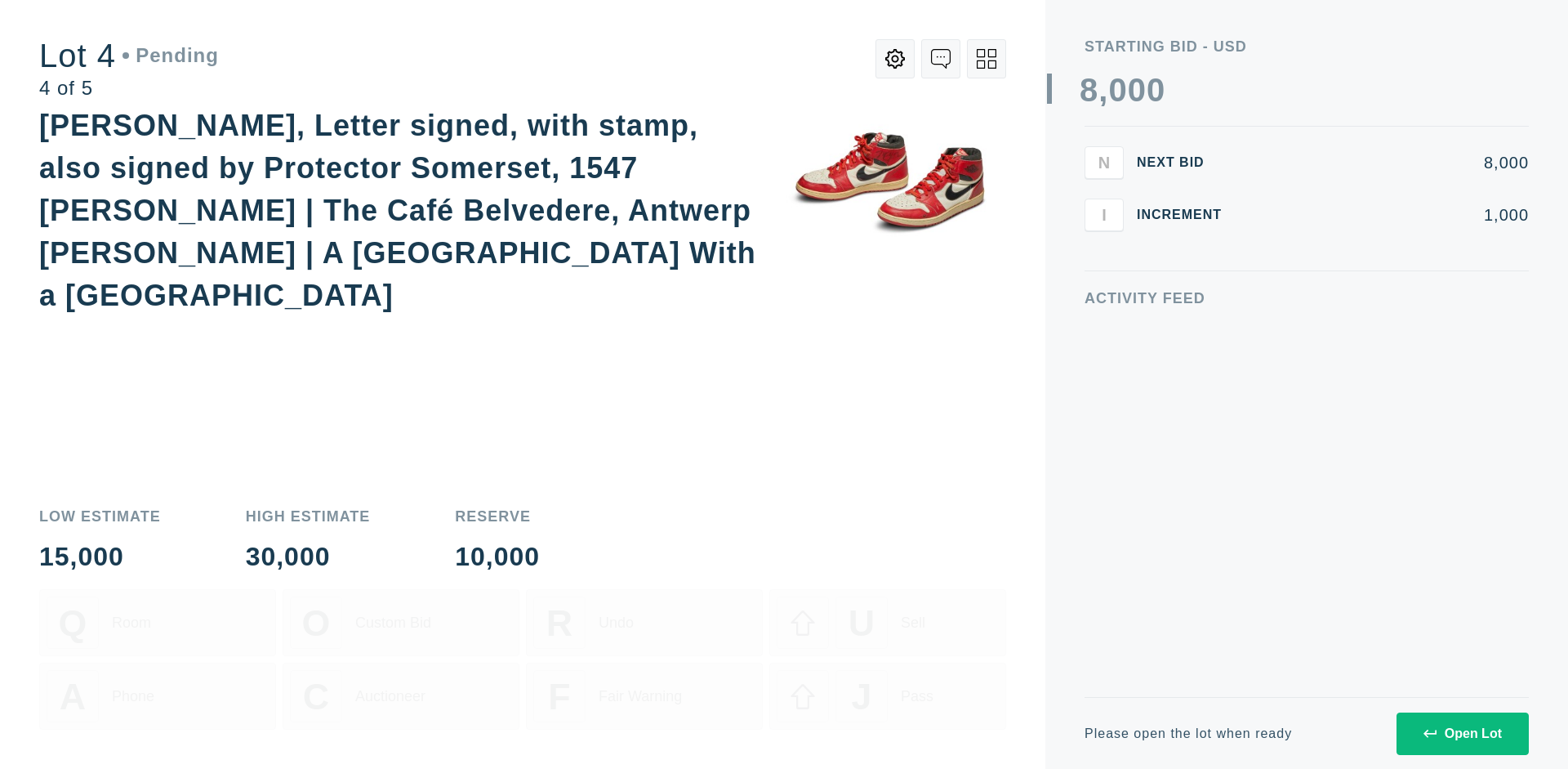
click at [1462, 732] on div "Open Lot" at bounding box center [1462, 733] width 78 height 14
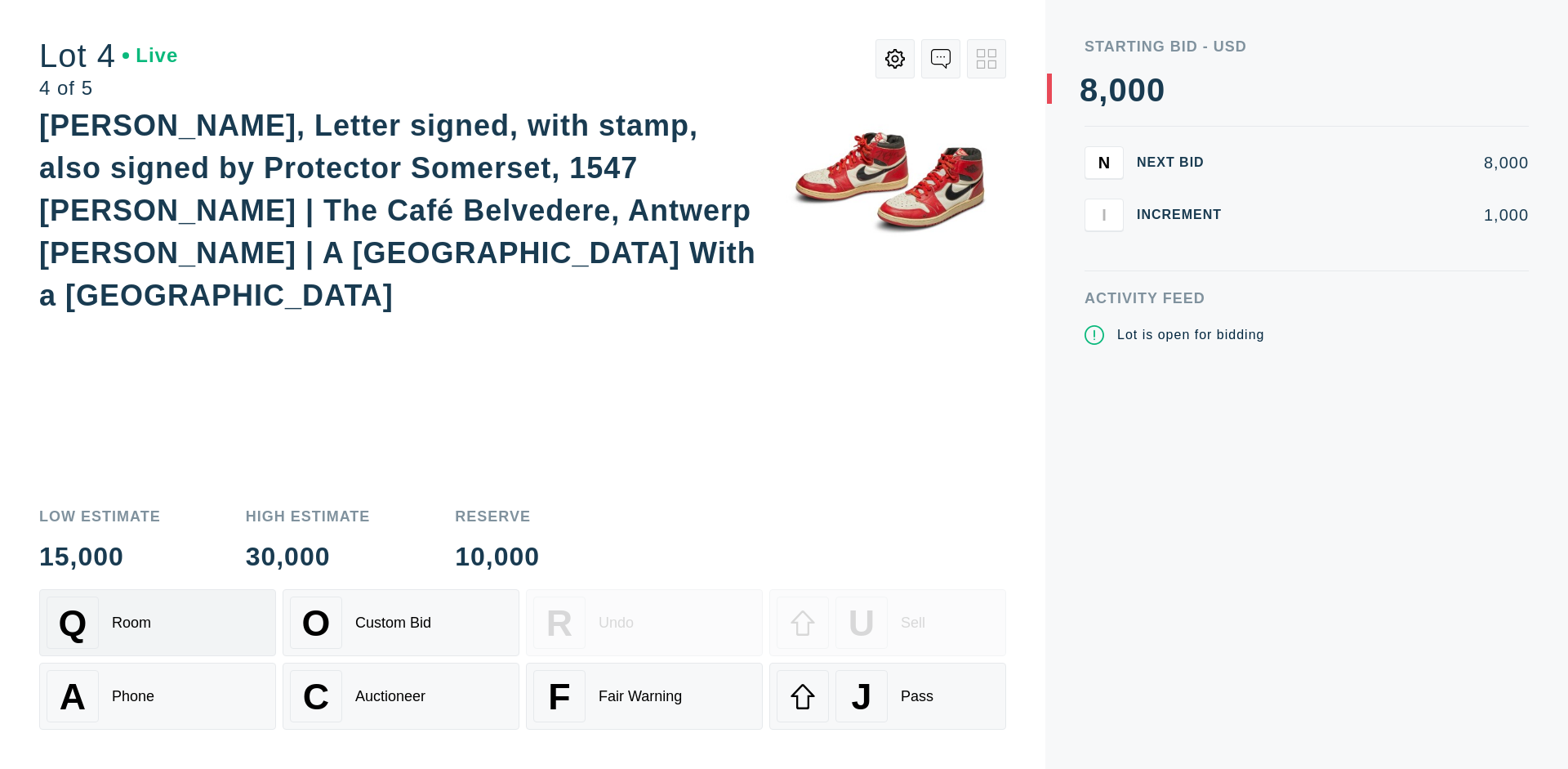
click at [157, 622] on div "Q Room" at bounding box center [157, 622] width 222 height 52
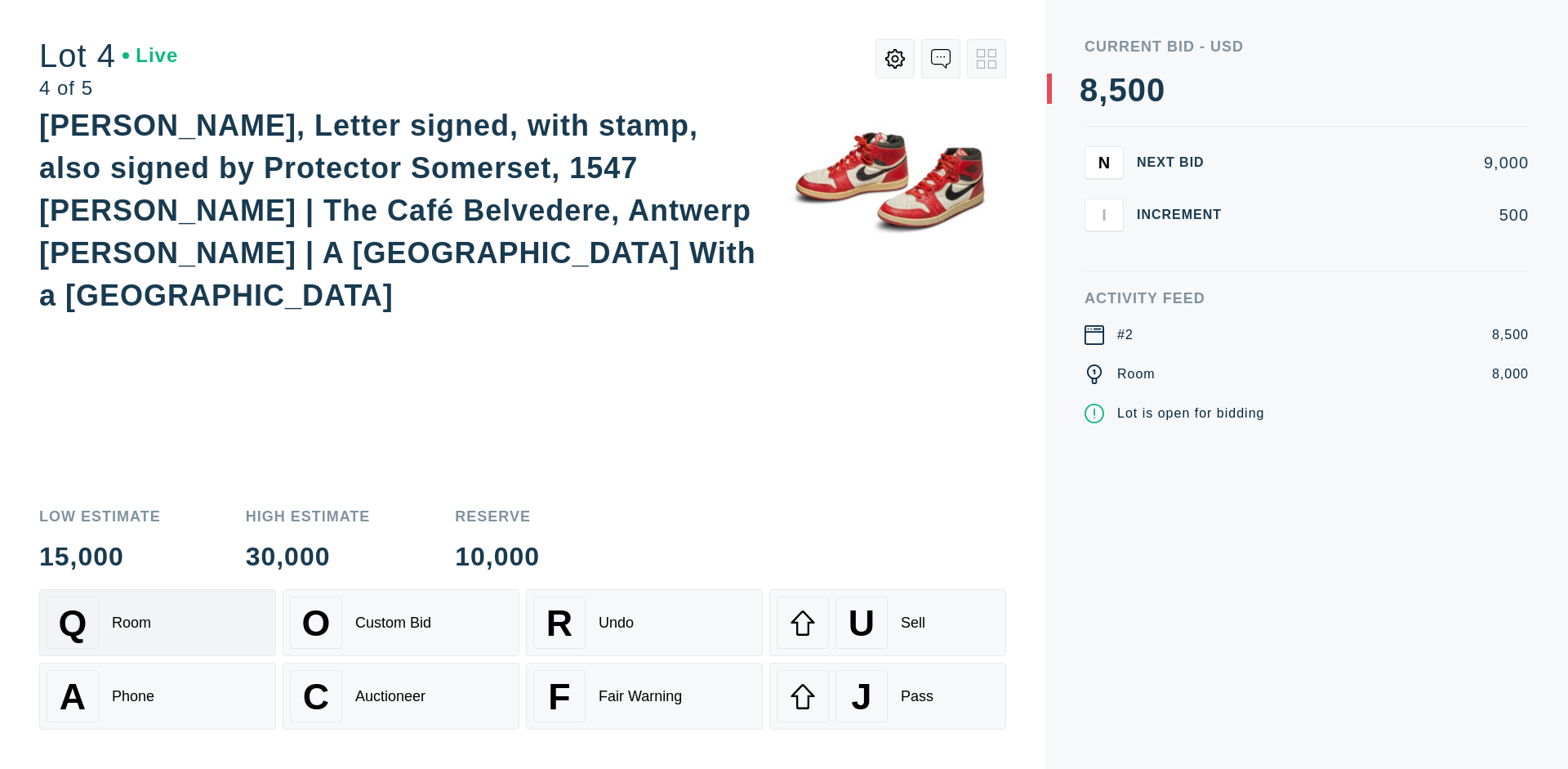
click at [401, 696] on div "Auctioneer" at bounding box center [390, 697] width 70 height 17
click at [888, 696] on div "J Pass" at bounding box center [888, 696] width 222 height 52
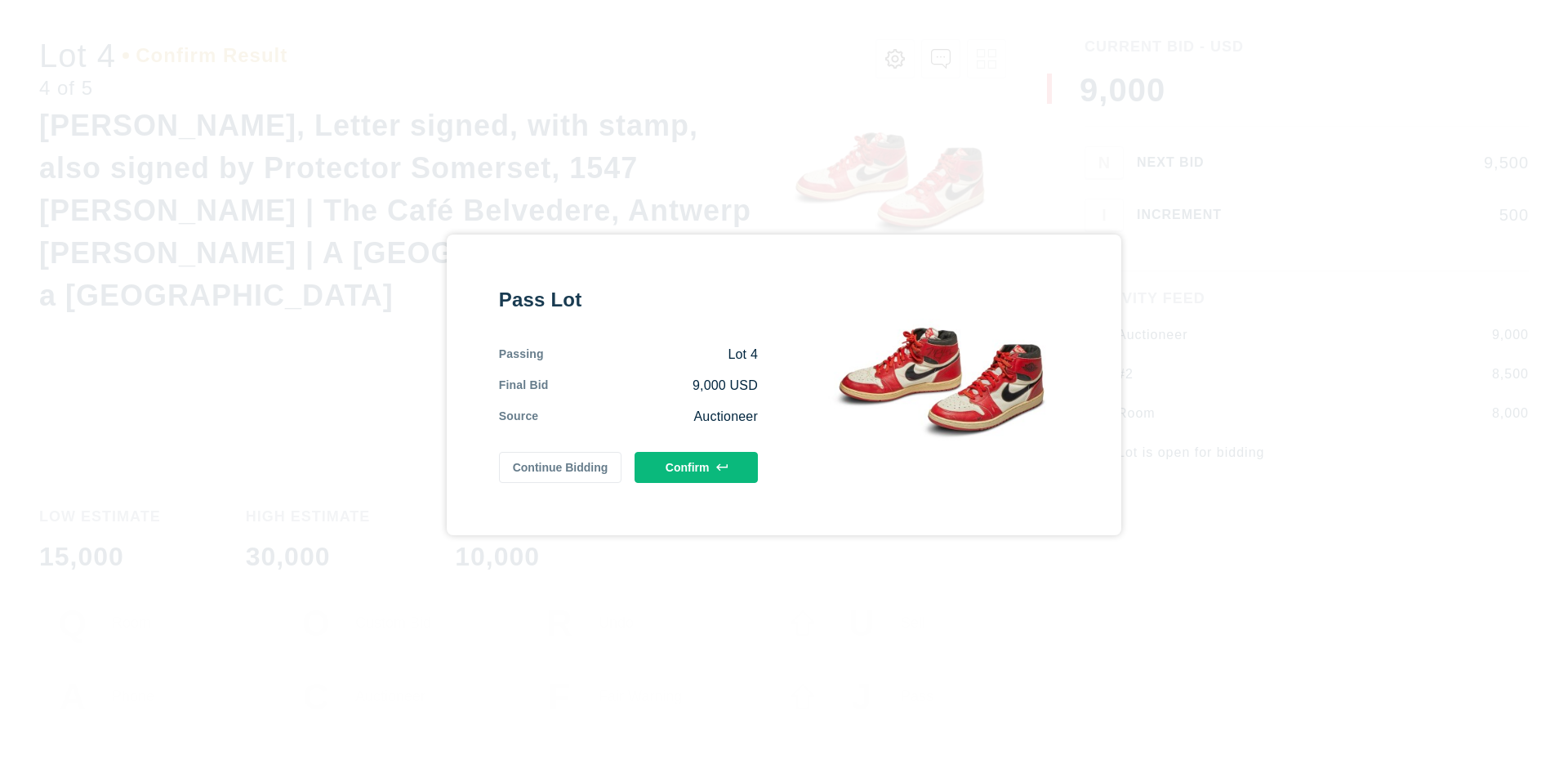
click at [697, 466] on button "Confirm" at bounding box center [697, 467] width 124 height 31
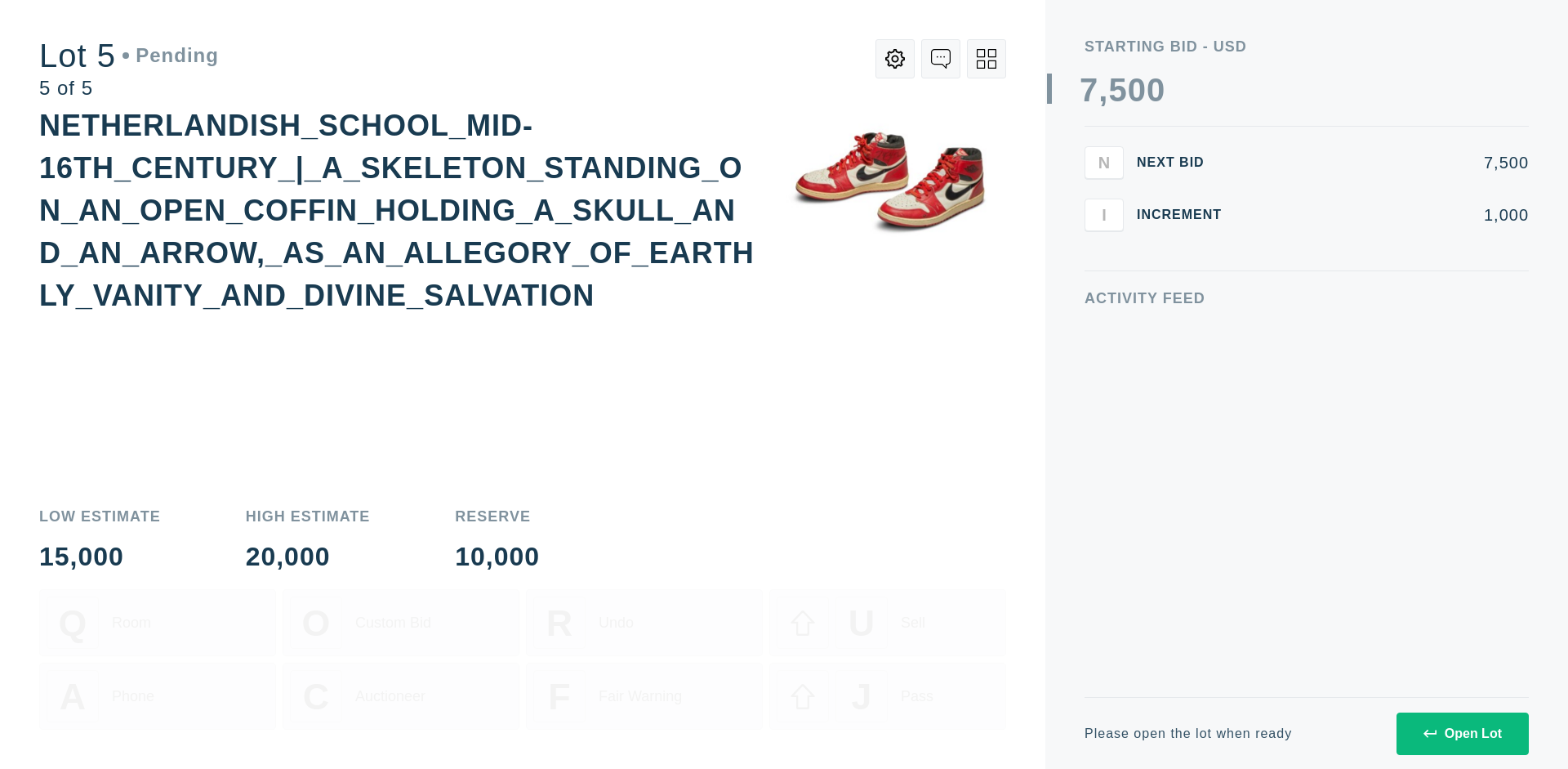
click at [1462, 732] on div "Open Lot" at bounding box center [1462, 733] width 78 height 14
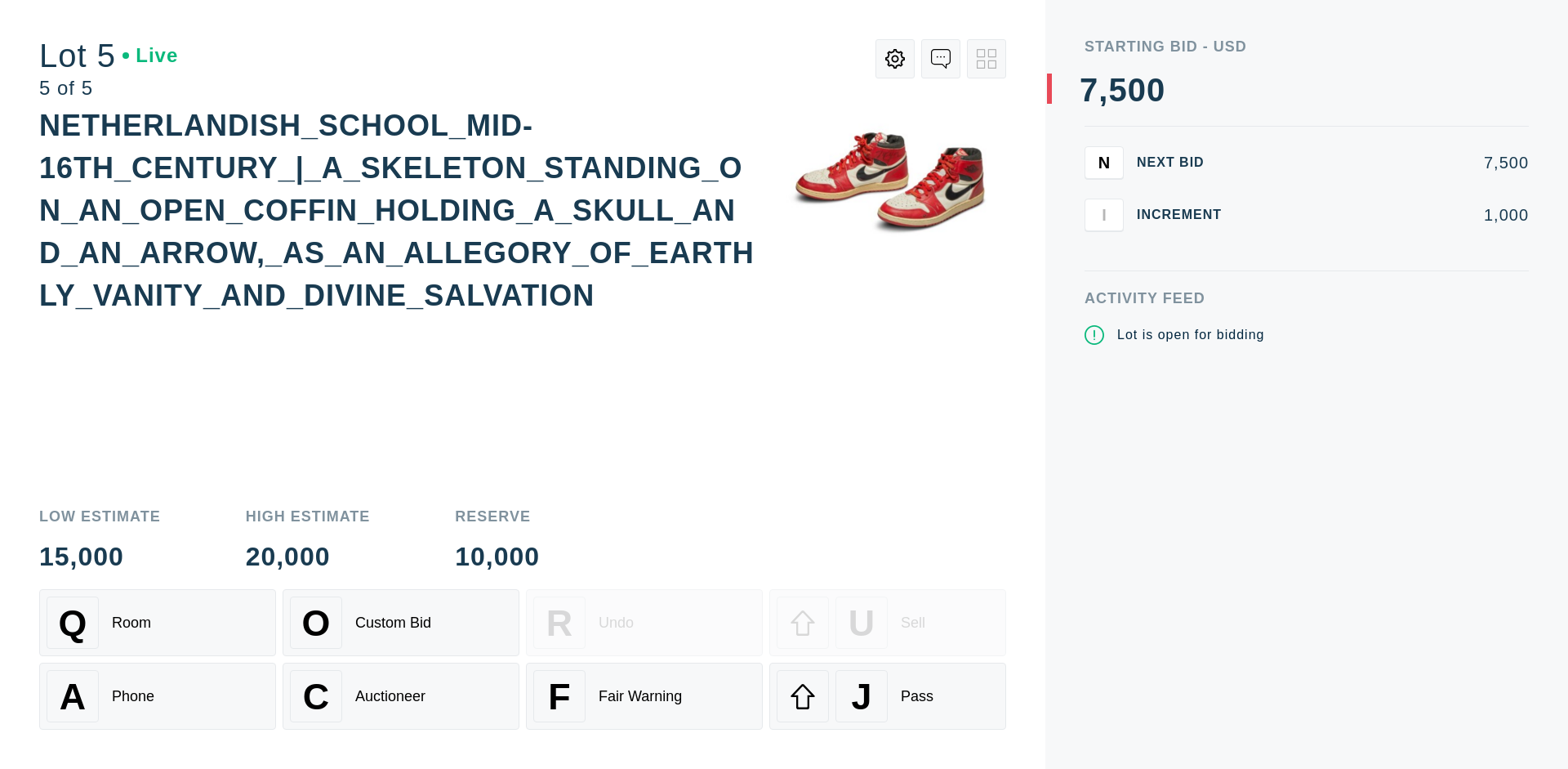
click at [157, 622] on div "Q Room" at bounding box center [157, 622] width 222 height 52
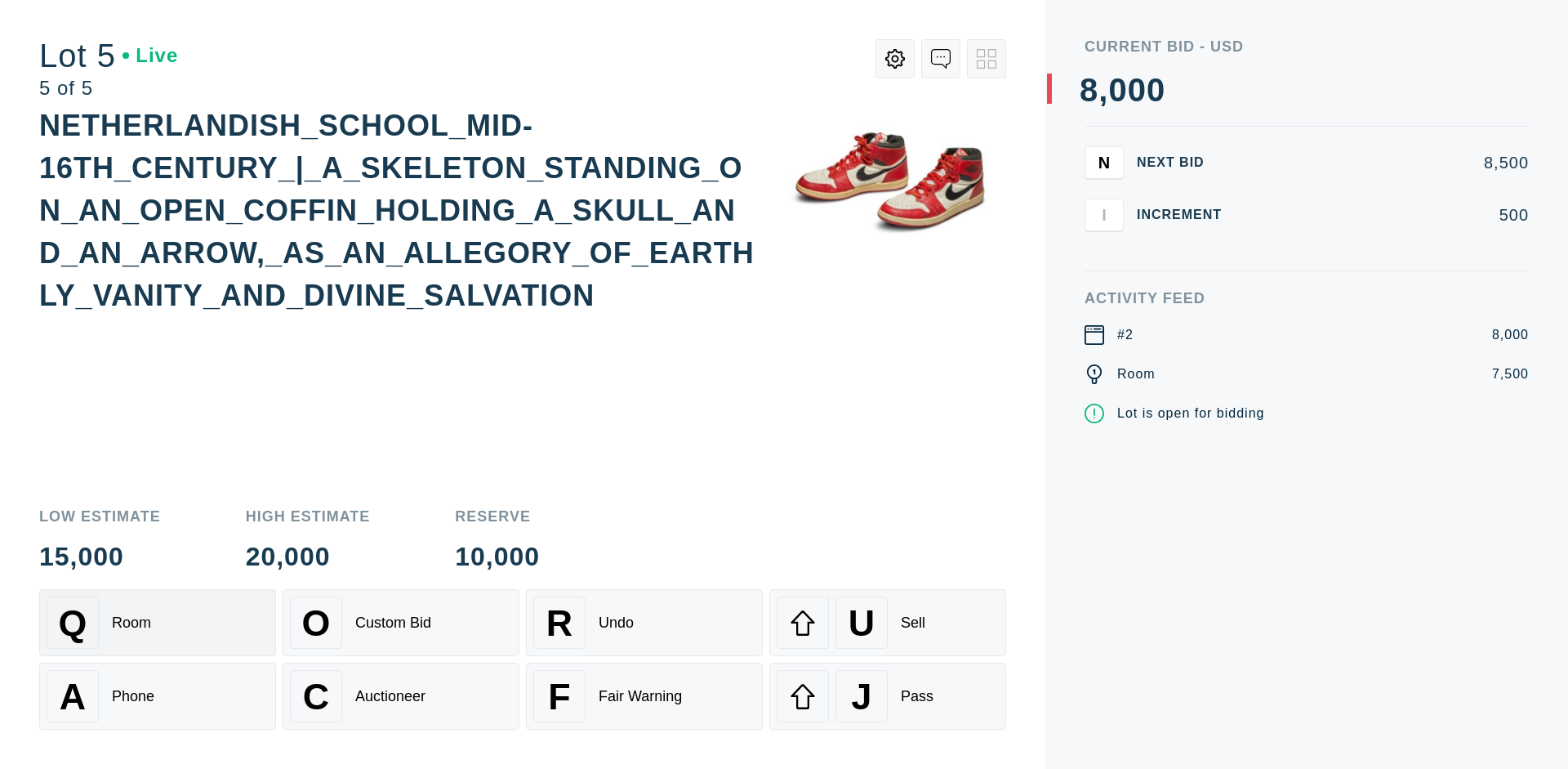
click at [157, 622] on div "Q Room" at bounding box center [157, 622] width 222 height 52
click at [888, 622] on div "U Sell" at bounding box center [888, 622] width 222 height 52
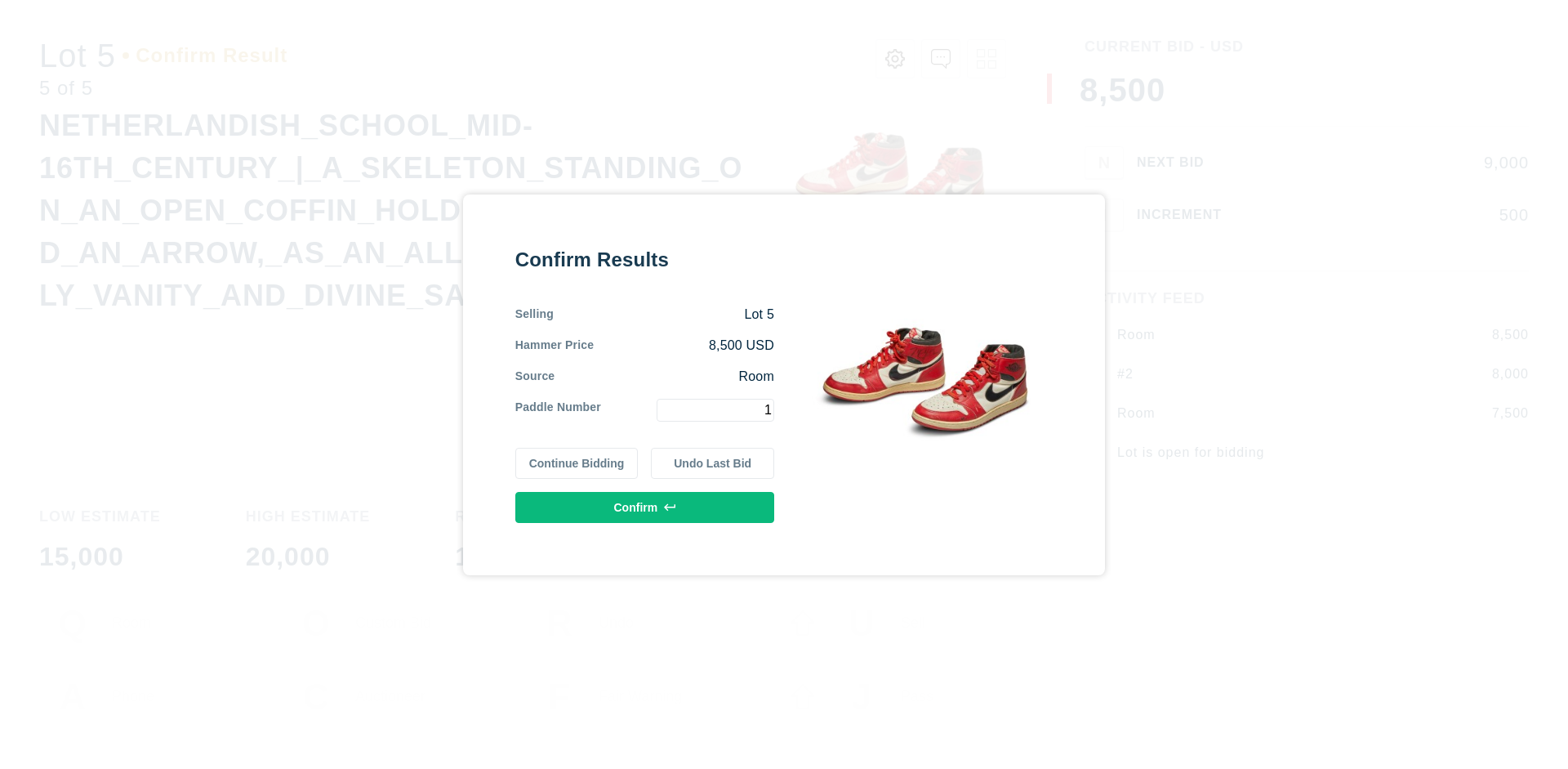
type input "1"
click at [646, 507] on button "Confirm" at bounding box center [645, 508] width 259 height 31
